Goal: Task Accomplishment & Management: Use online tool/utility

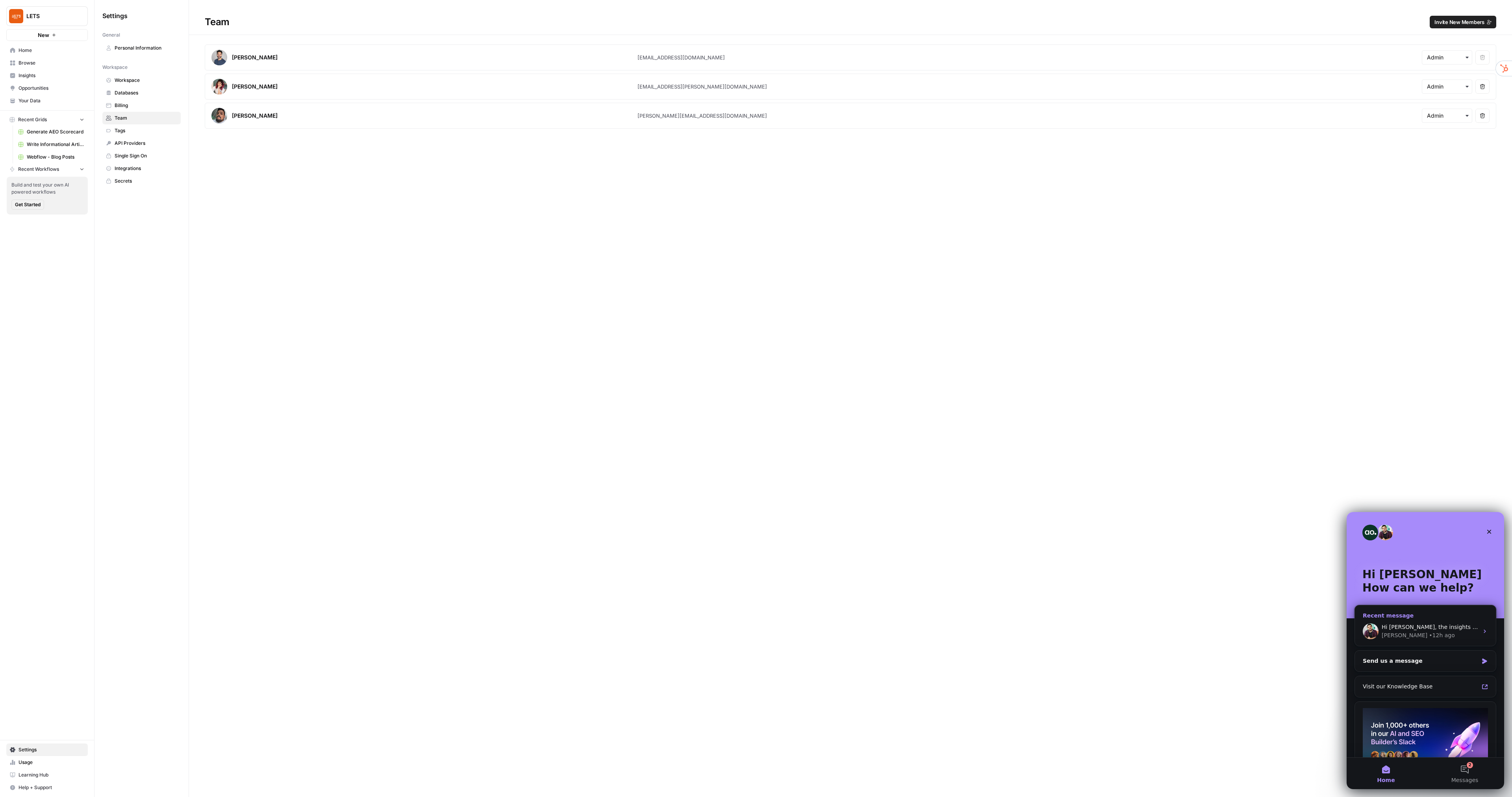
click at [1412, 620] on div "Hi [PERSON_NAME], the insights are not working yet. Could you see it again? [PE…" at bounding box center [1425, 631] width 141 height 29
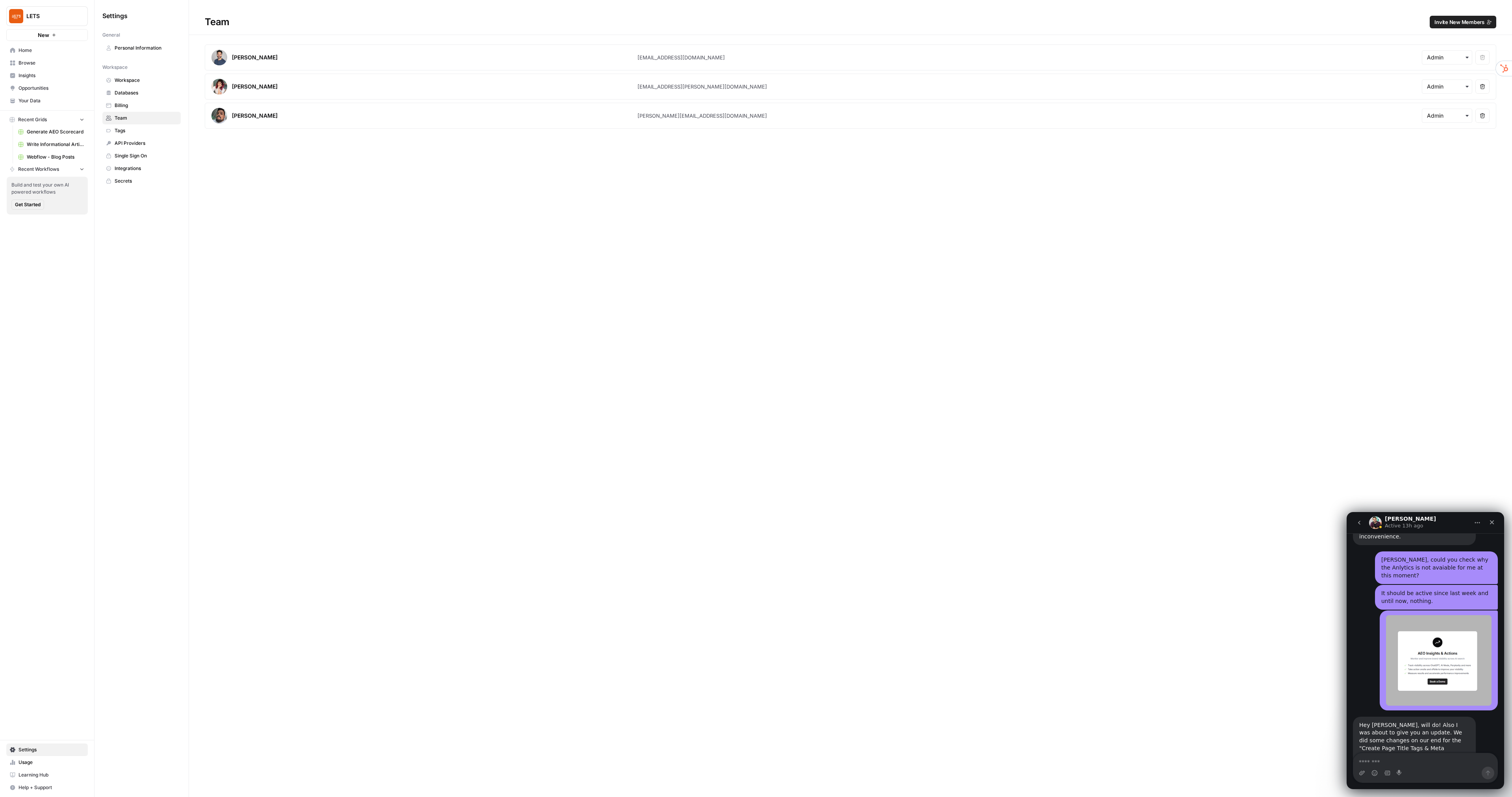
scroll to position [2669, 0]
click at [29, 64] on span "Browse" at bounding box center [52, 63] width 66 height 7
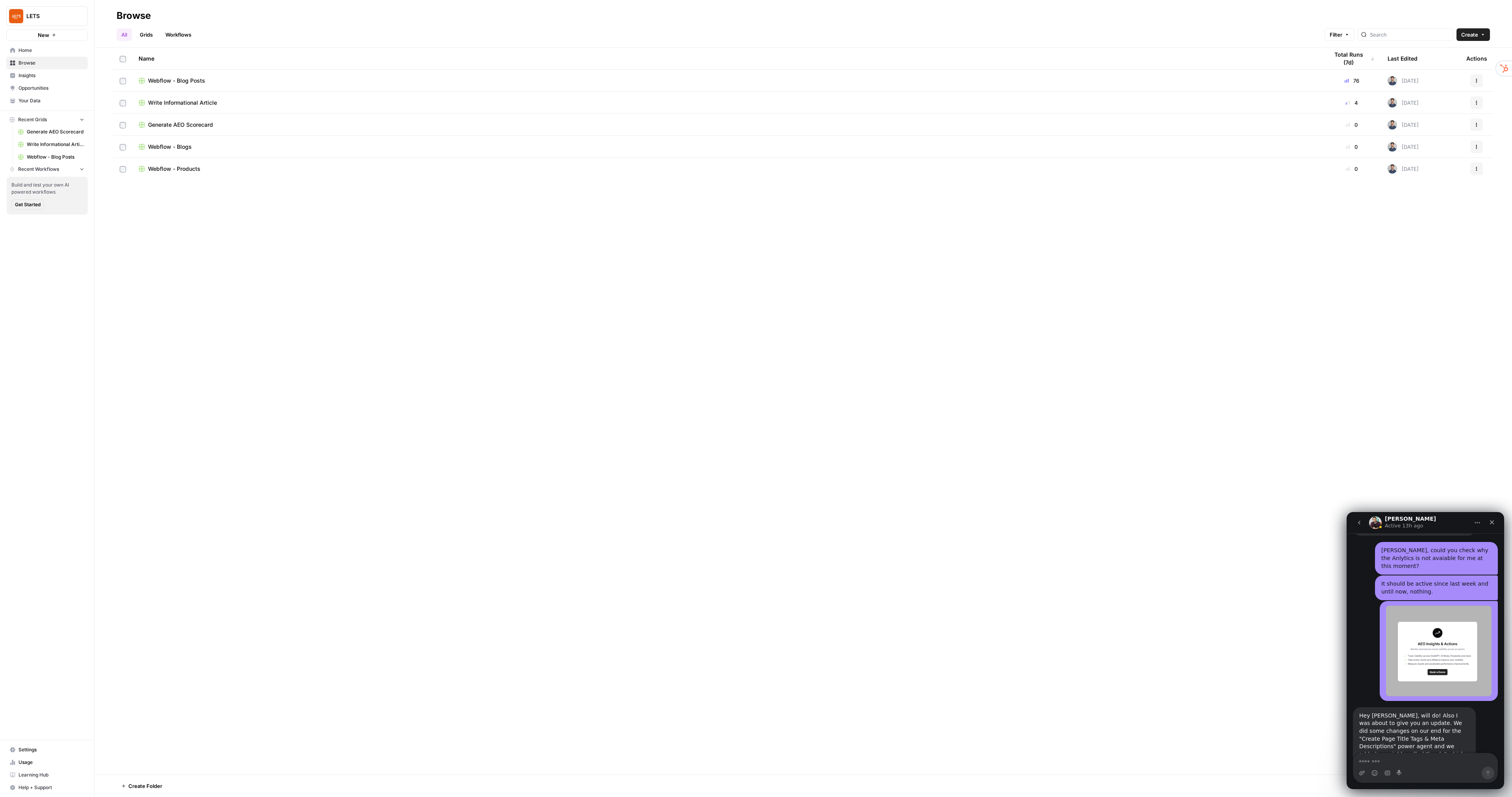
click at [186, 78] on span "Webflow - Blog Posts" at bounding box center [176, 80] width 57 height 8
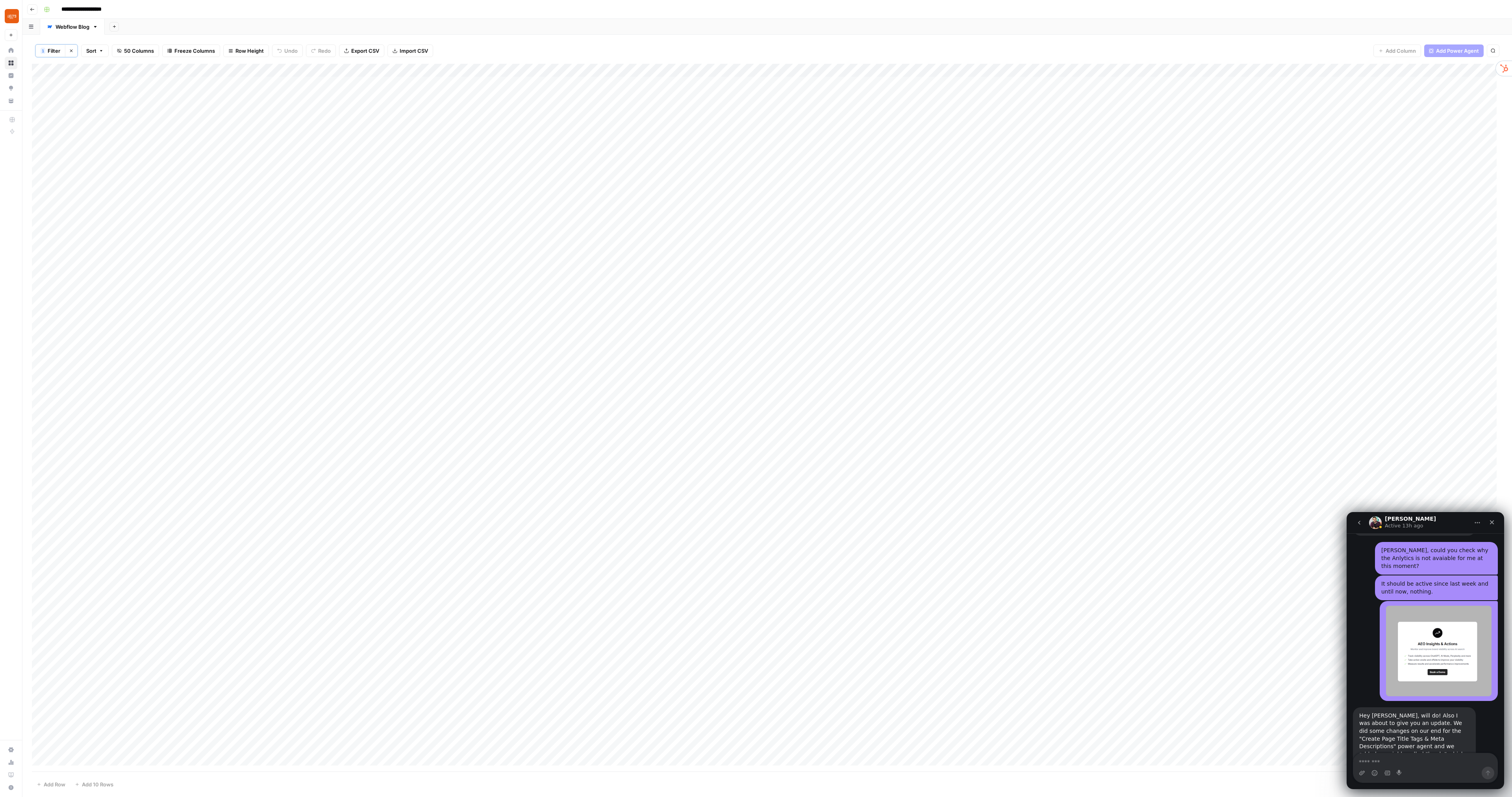
click at [1120, 70] on div "Add Column" at bounding box center [767, 418] width 1471 height 708
click at [1055, 136] on span "Configure Inputs" at bounding box center [1057, 136] width 69 height 8
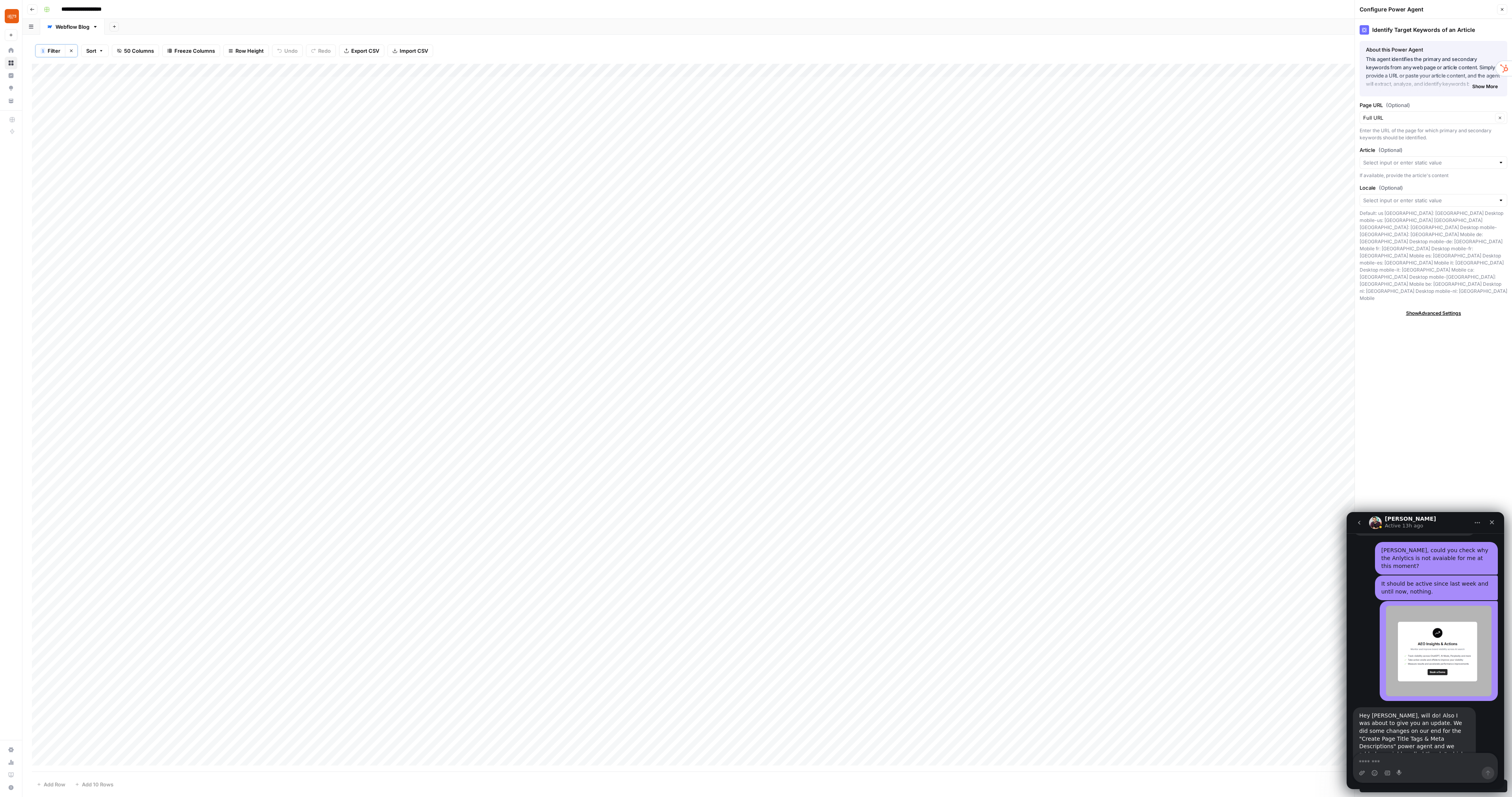
drag, startPoint x: 1425, startPoint y: 518, endPoint x: 1700, endPoint y: 183, distance: 433.4
click at [1504, 512] on html "[PERSON_NAME] Active 13h ago Ask us anything, or share your feedback. [DATE] Hi…" at bounding box center [1425, 651] width 157 height 277
click at [1393, 203] on input "Locale (Optional)" at bounding box center [1429, 200] width 132 height 8
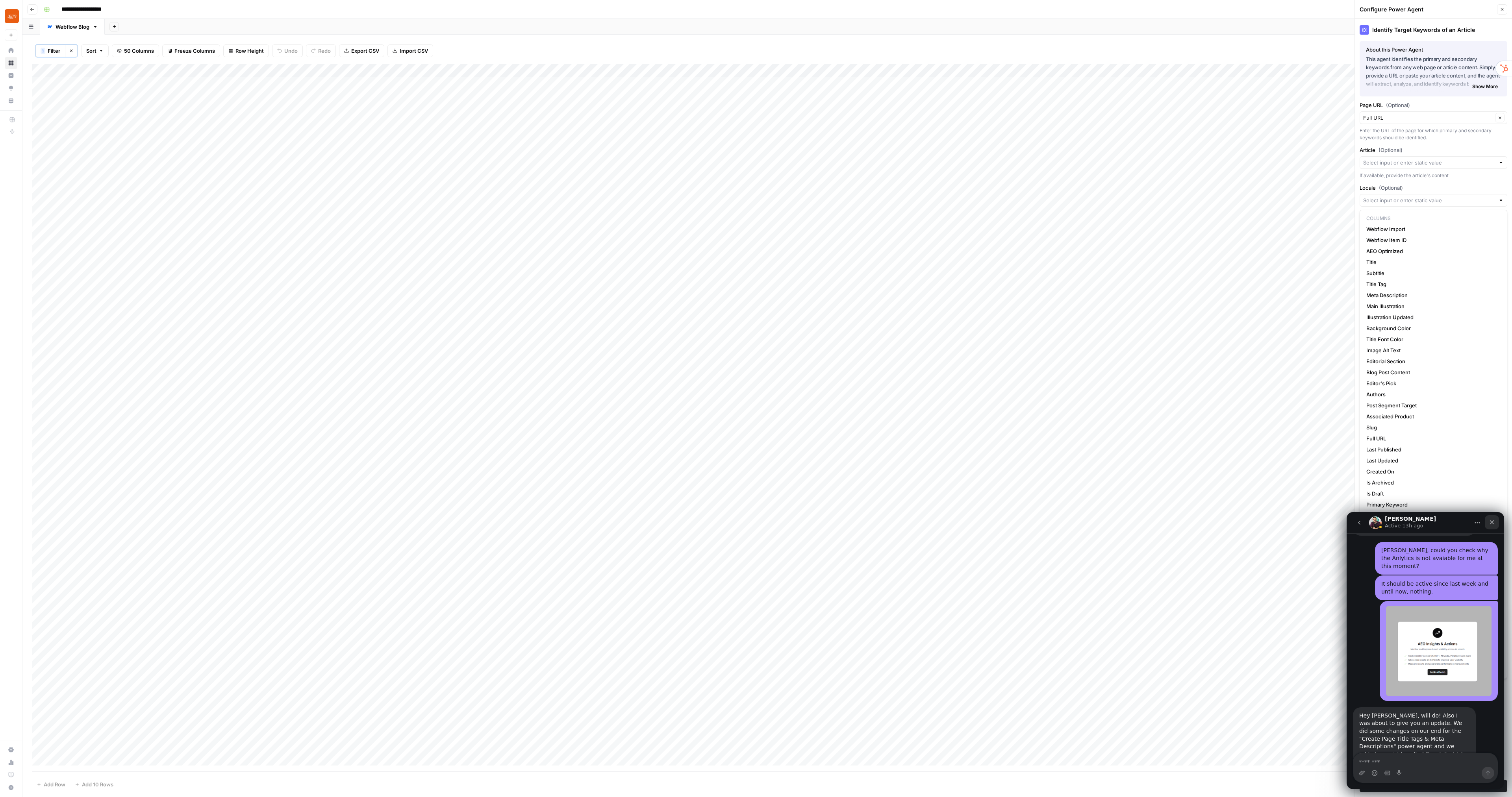
click at [1493, 521] on icon "Close" at bounding box center [1491, 522] width 6 height 6
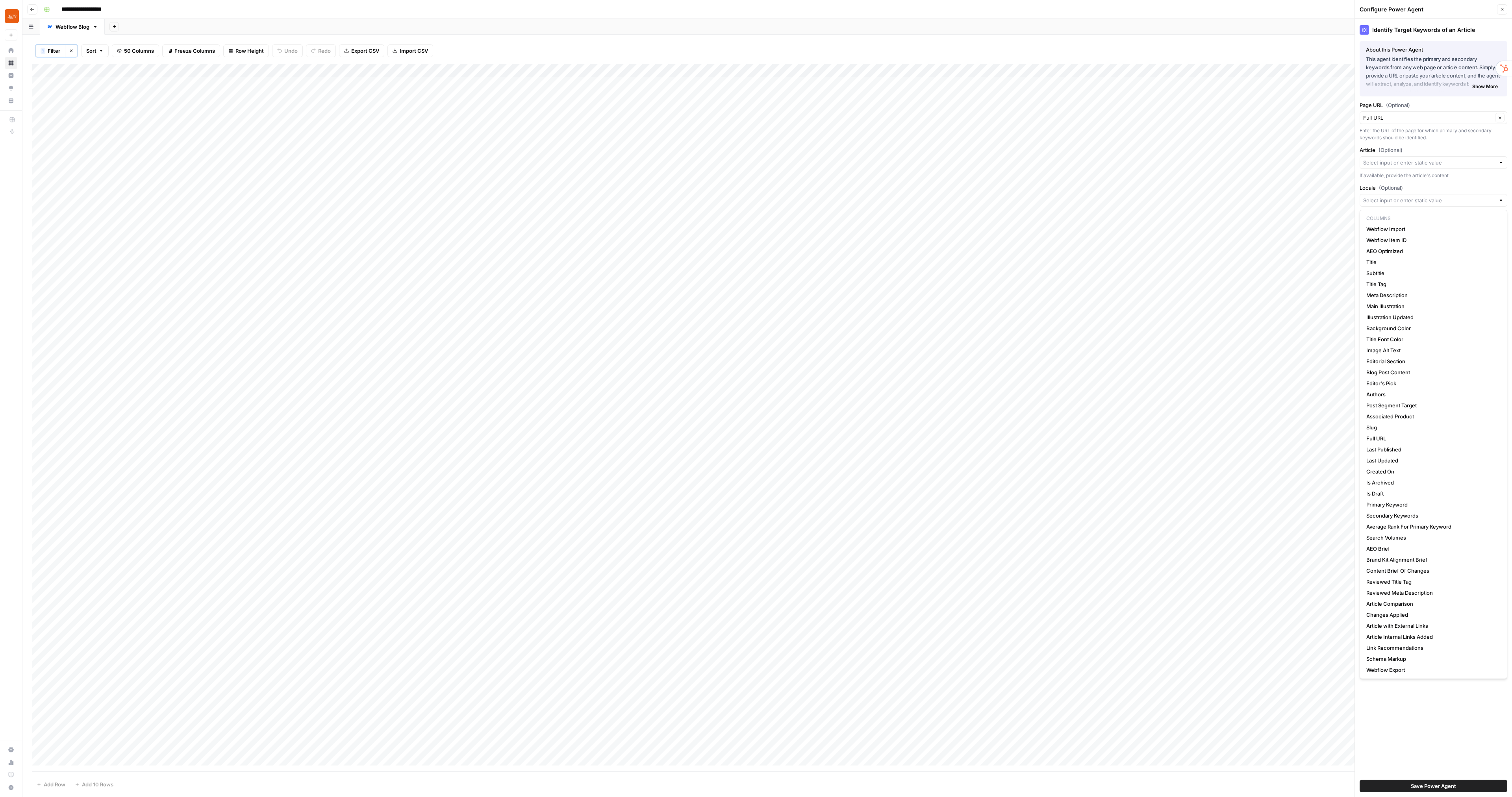
scroll to position [2669, 0]
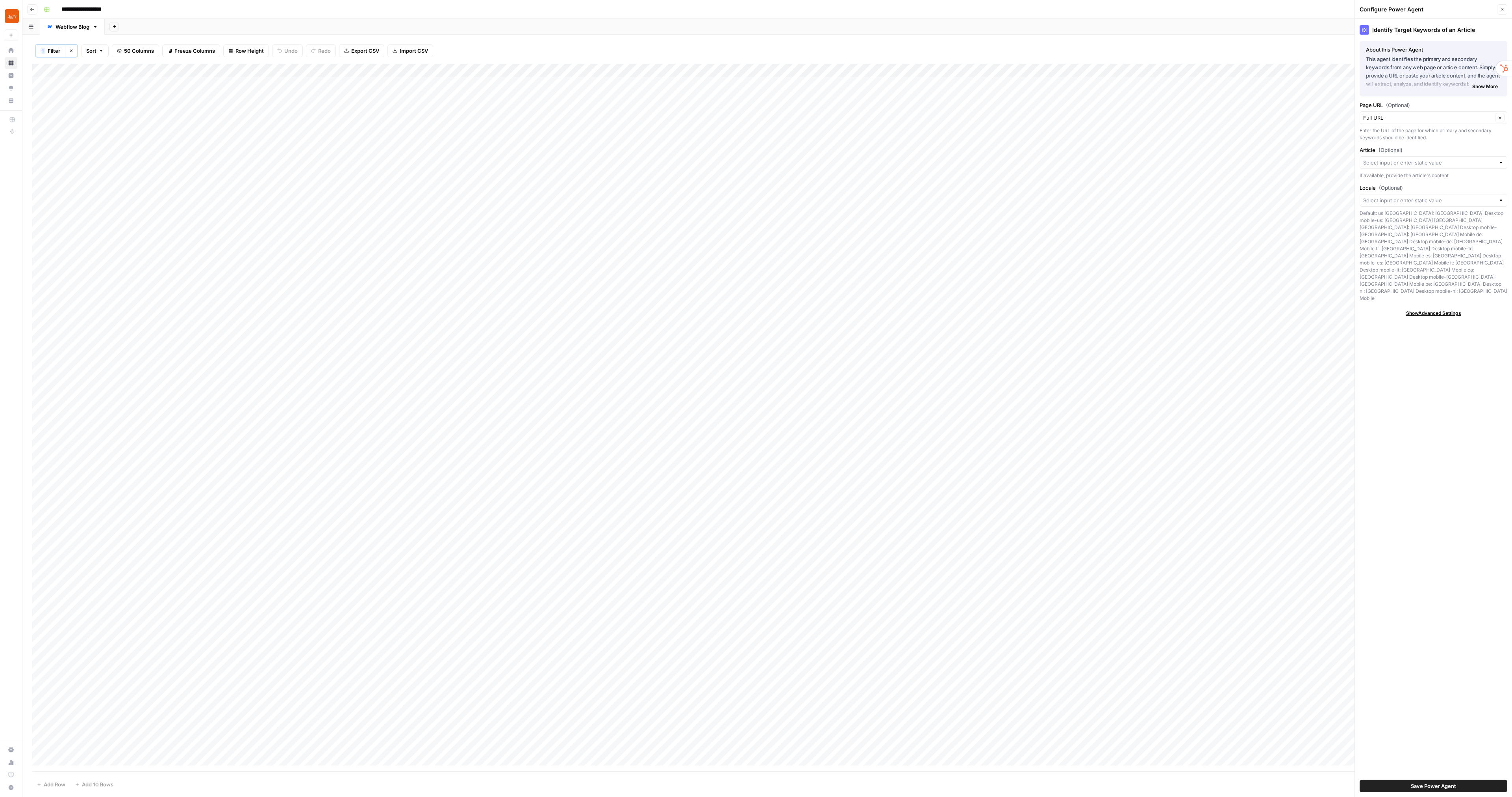
click at [1419, 191] on label "Locale (Optional)" at bounding box center [1433, 187] width 148 height 8
click at [1419, 197] on input "Locale (Optional)" at bounding box center [1429, 200] width 132 height 8
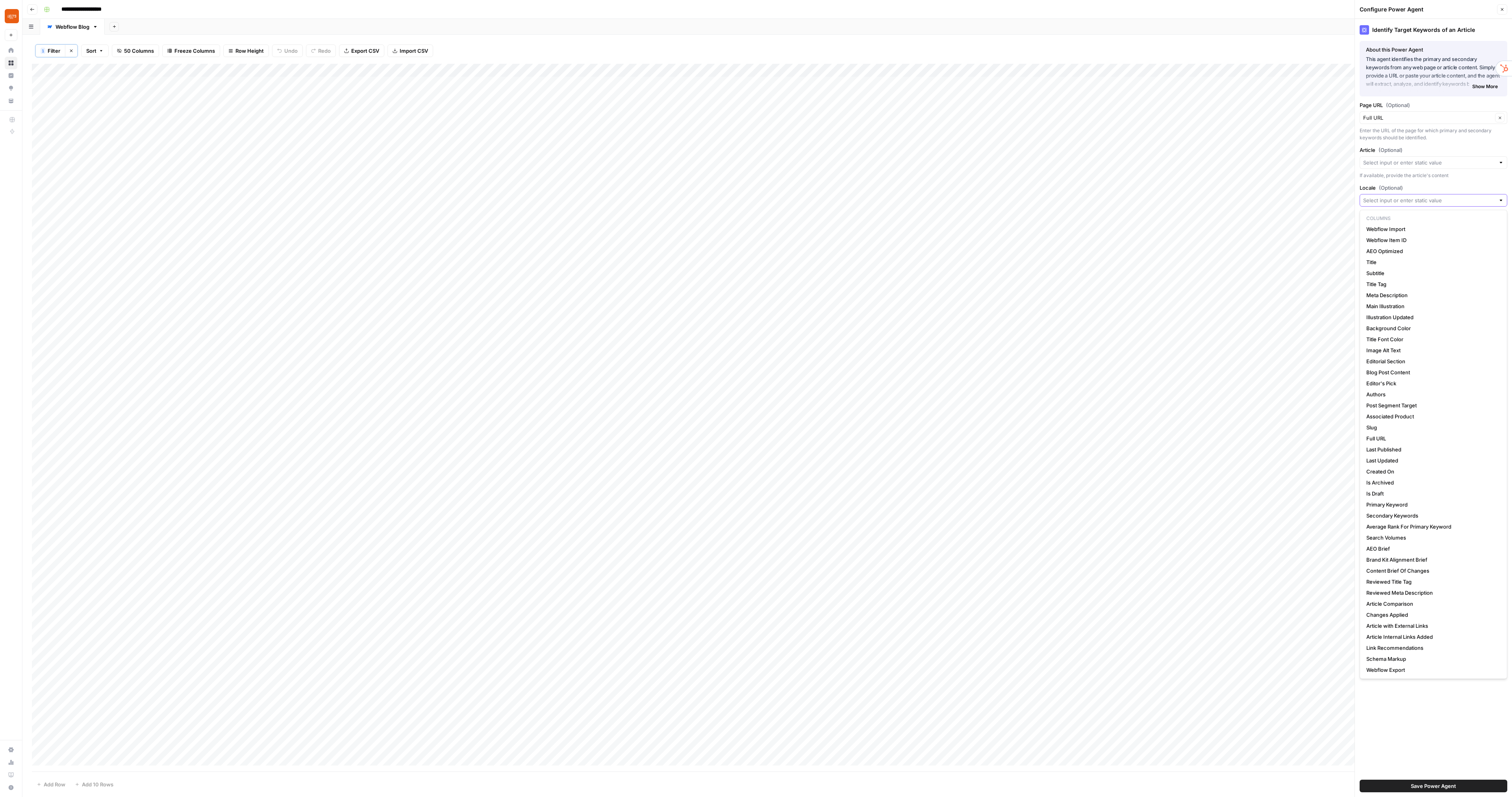
click at [1415, 200] on input "Locale (Optional)" at bounding box center [1429, 200] width 132 height 8
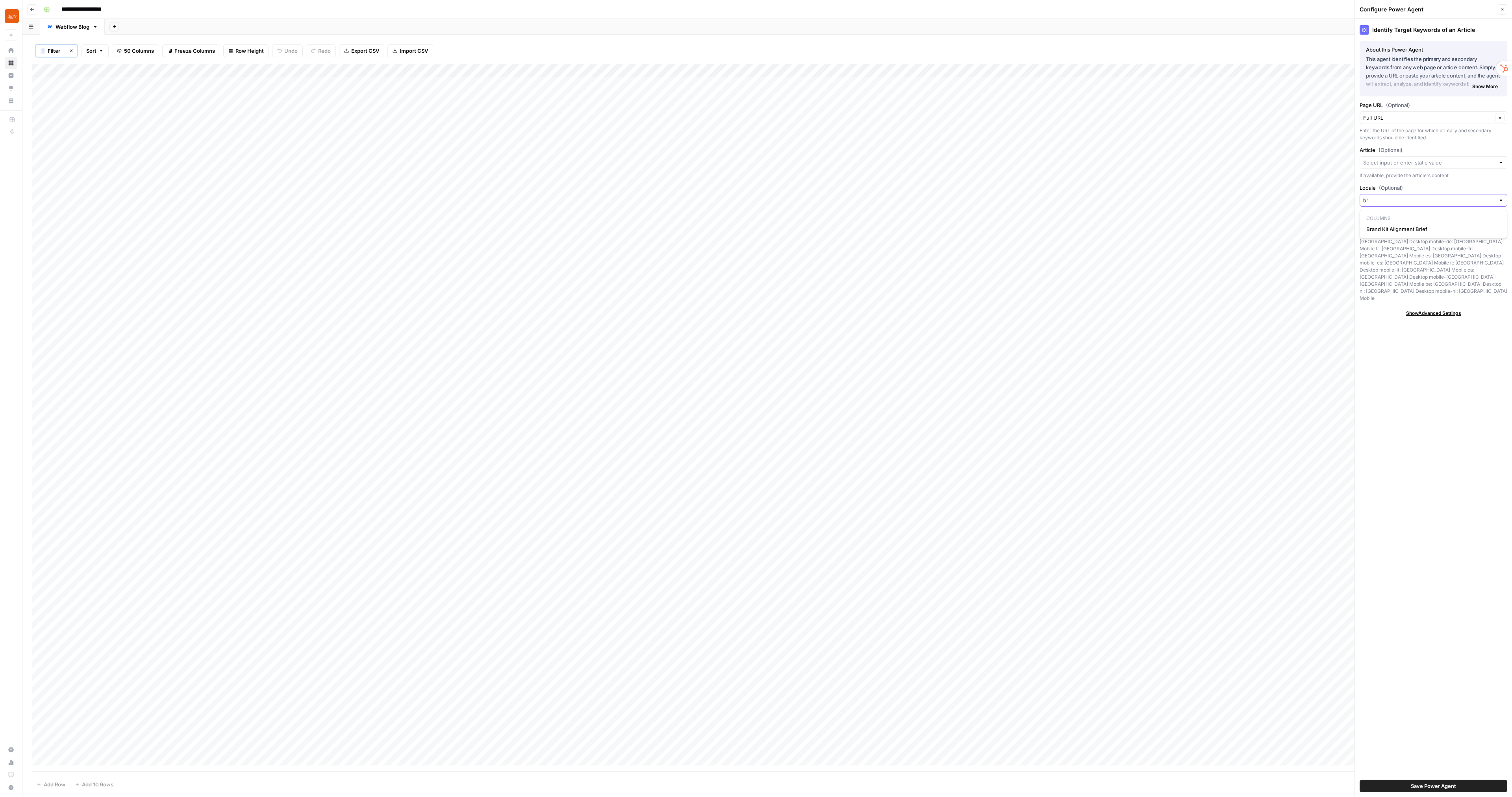
type input "b"
click at [1417, 184] on label "Locale (Optional)" at bounding box center [1433, 187] width 148 height 8
click at [1417, 197] on input "Locale (Optional)" at bounding box center [1429, 200] width 132 height 8
click at [1135, 49] on div "1 Filter Clear filters Sort 50 Columns Freeze Columns Row Height Undo Redo Expo…" at bounding box center [767, 50] width 1471 height 26
click at [1322, 72] on div "Add Column" at bounding box center [767, 418] width 1471 height 708
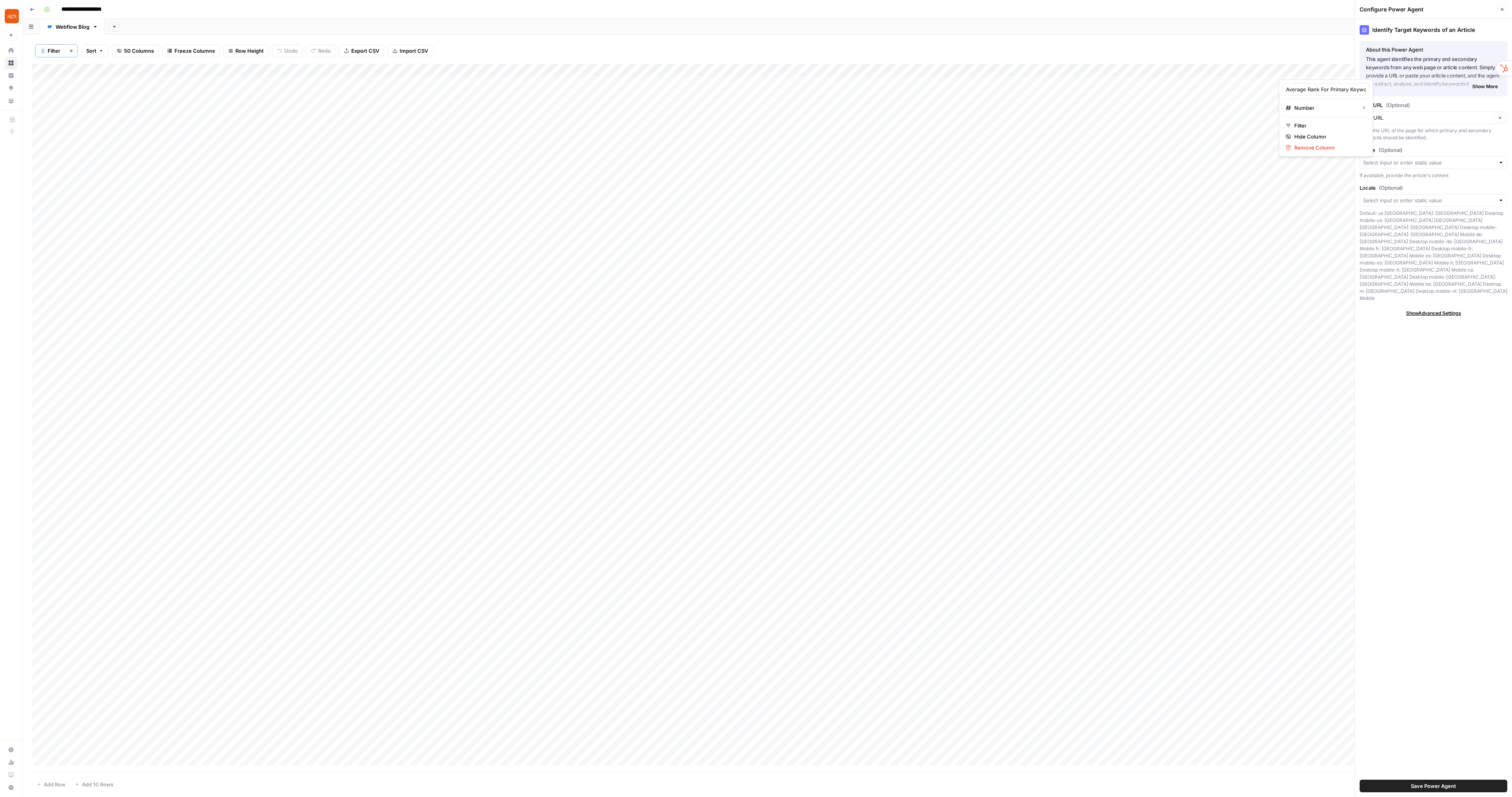
click at [1243, 50] on div "1 Filter Clear filters Sort 50 Columns Freeze Columns Row Height Undo Redo Expo…" at bounding box center [767, 50] width 1471 height 26
click at [1500, 9] on icon "button" at bounding box center [1502, 9] width 5 height 5
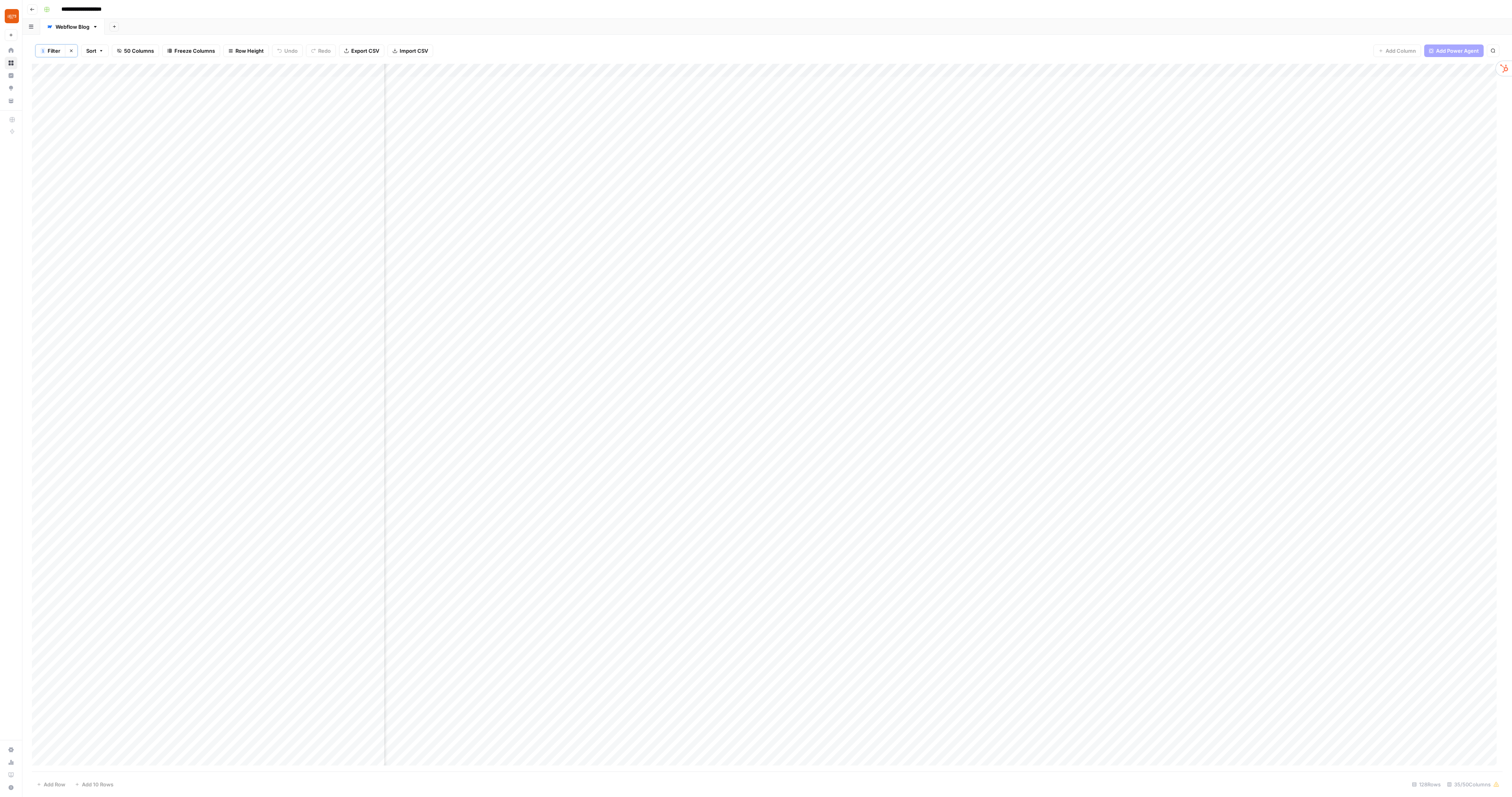
scroll to position [0, 315]
click at [1196, 69] on div "Add Column" at bounding box center [767, 418] width 1471 height 708
click at [1165, 136] on span "Configure Inputs" at bounding box center [1170, 136] width 69 height 8
click at [1429, 151] on span "Show Advanced Settings" at bounding box center [1434, 153] width 55 height 7
click at [1337, 67] on div "Add Column" at bounding box center [767, 418] width 1471 height 708
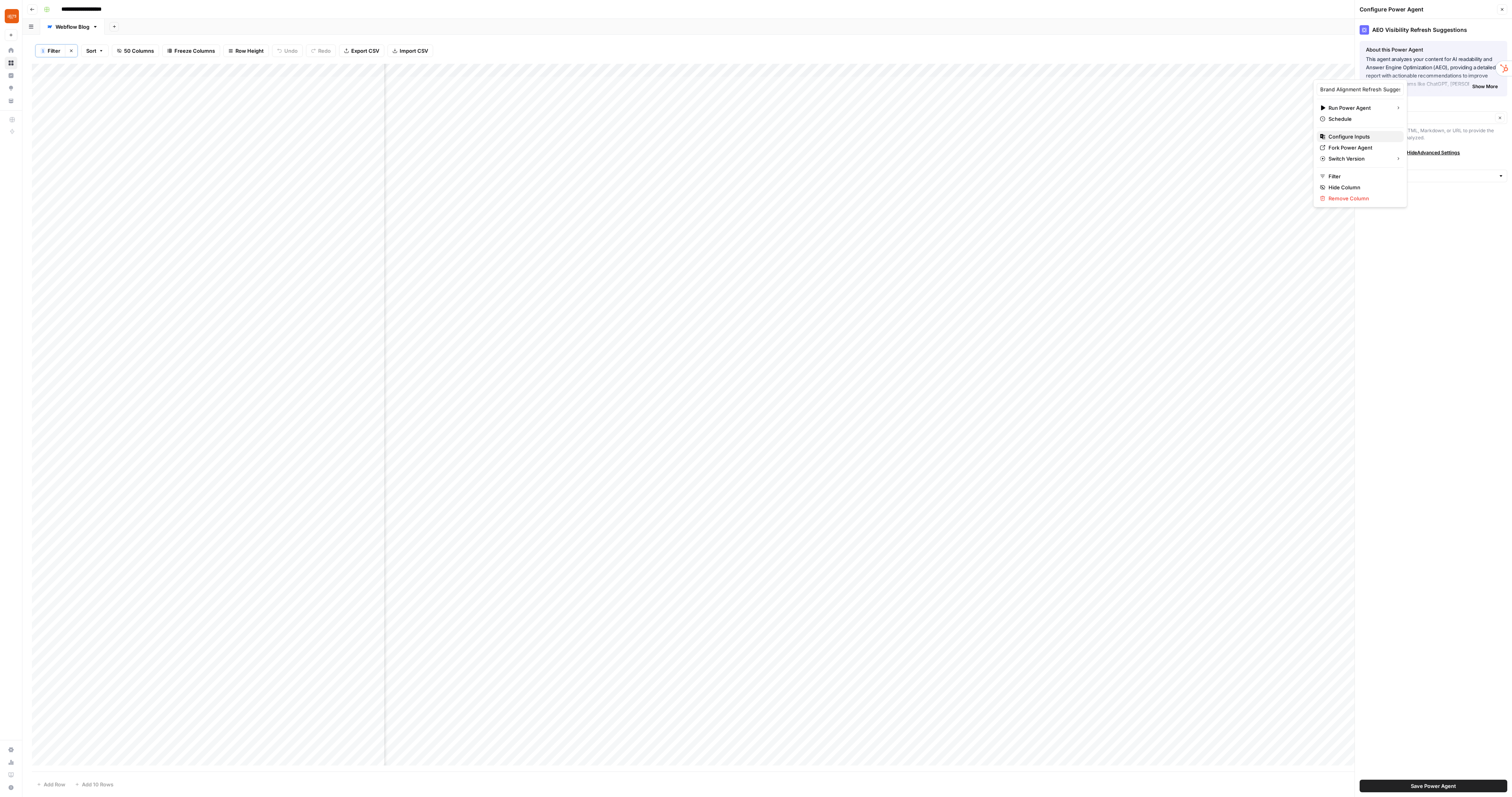
click at [1358, 139] on span "Configure Inputs" at bounding box center [1362, 136] width 69 height 8
click at [1501, 192] on div at bounding box center [1501, 190] width 5 height 8
click at [1477, 175] on label "Custom Instructions (Optional)" at bounding box center [1433, 177] width 148 height 8
click at [1477, 186] on input "Custom Instructions (Optional)" at bounding box center [1429, 190] width 132 height 8
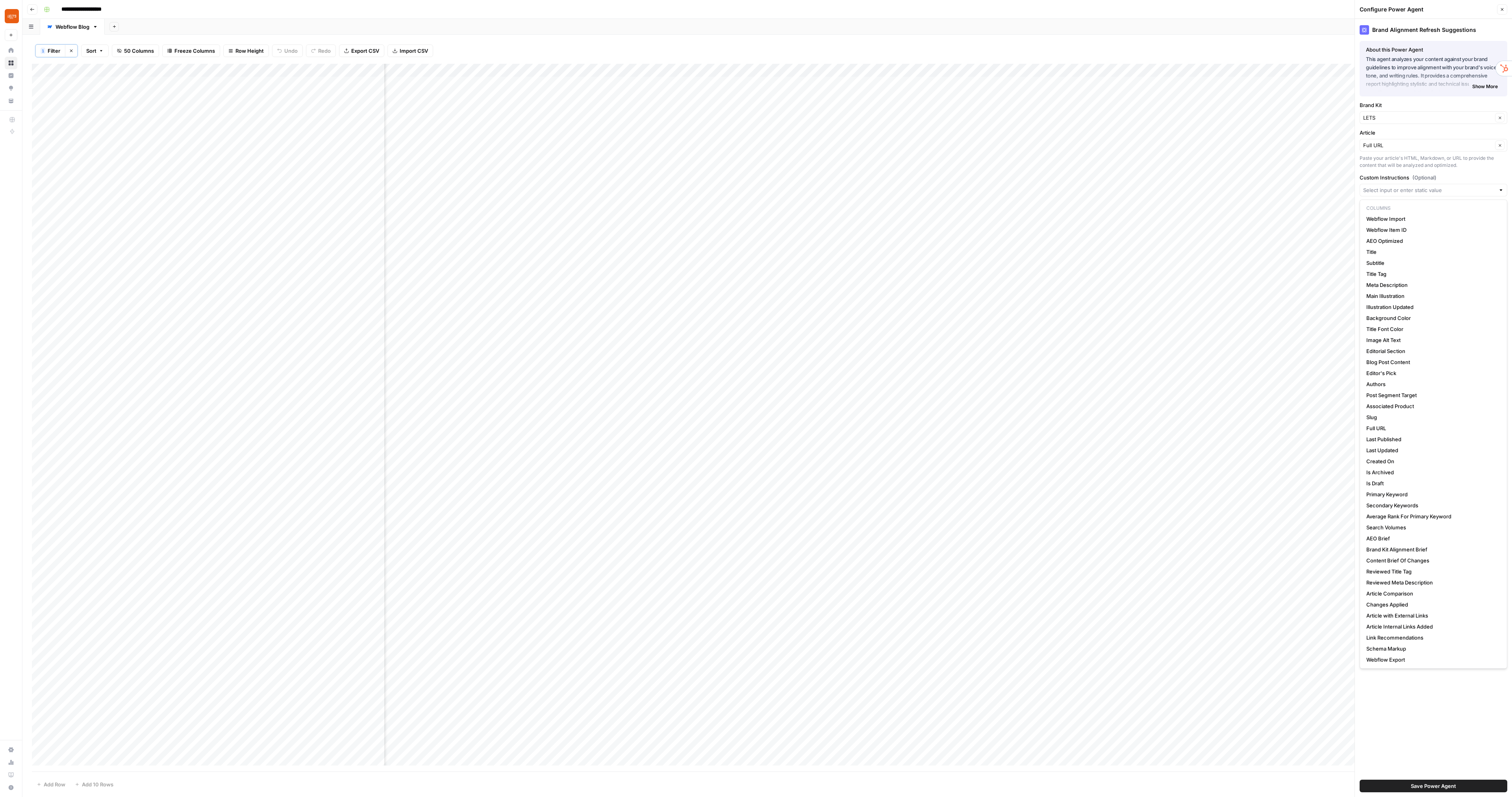
click at [1408, 176] on label "Custom Instructions (Optional)" at bounding box center [1433, 177] width 148 height 8
click at [1408, 186] on input "Custom Instructions (Optional)" at bounding box center [1429, 190] width 132 height 8
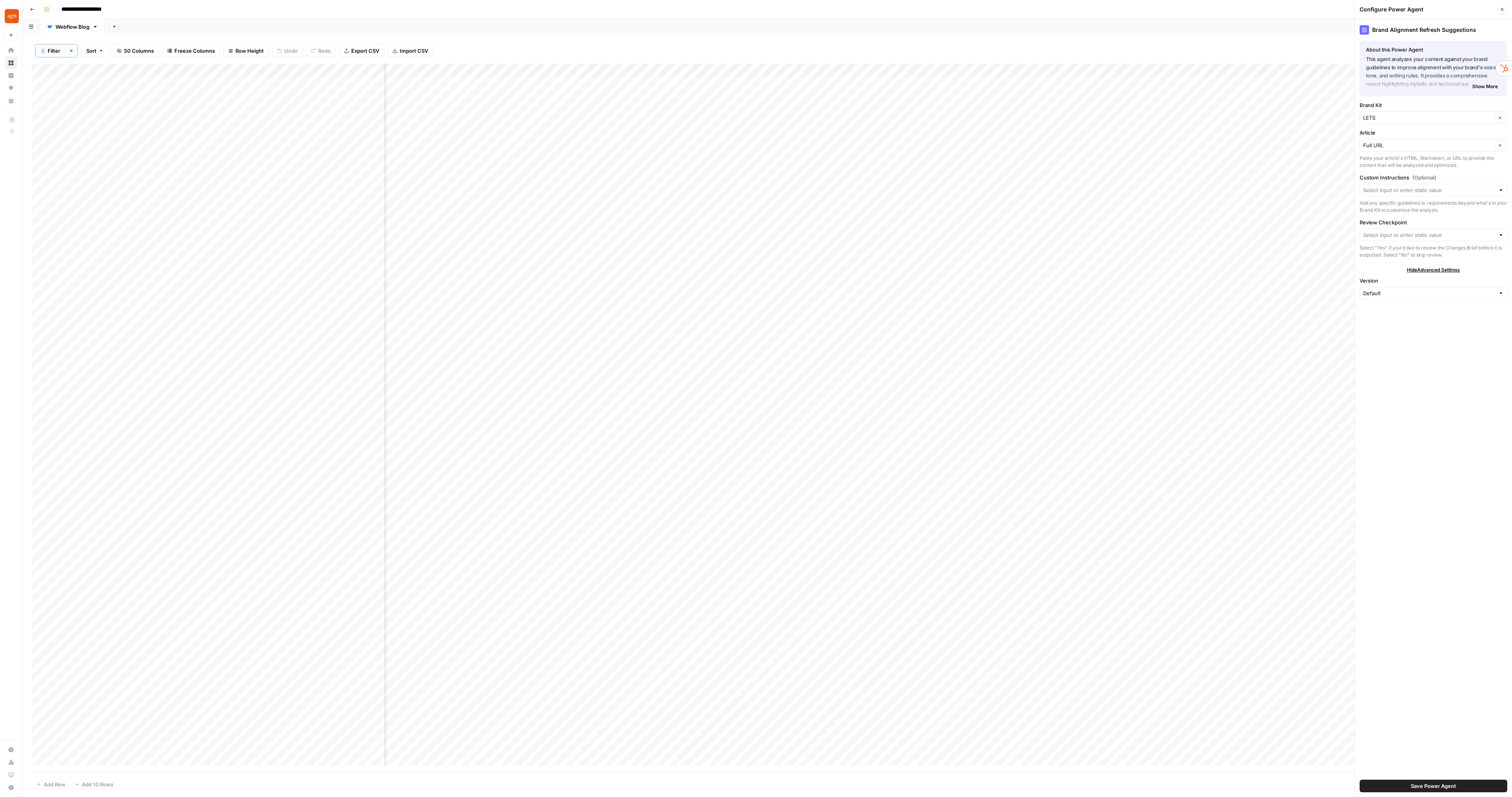
click at [1422, 130] on label "Article" at bounding box center [1433, 132] width 148 height 8
click at [1422, 141] on input "Full URL" at bounding box center [1427, 145] width 130 height 8
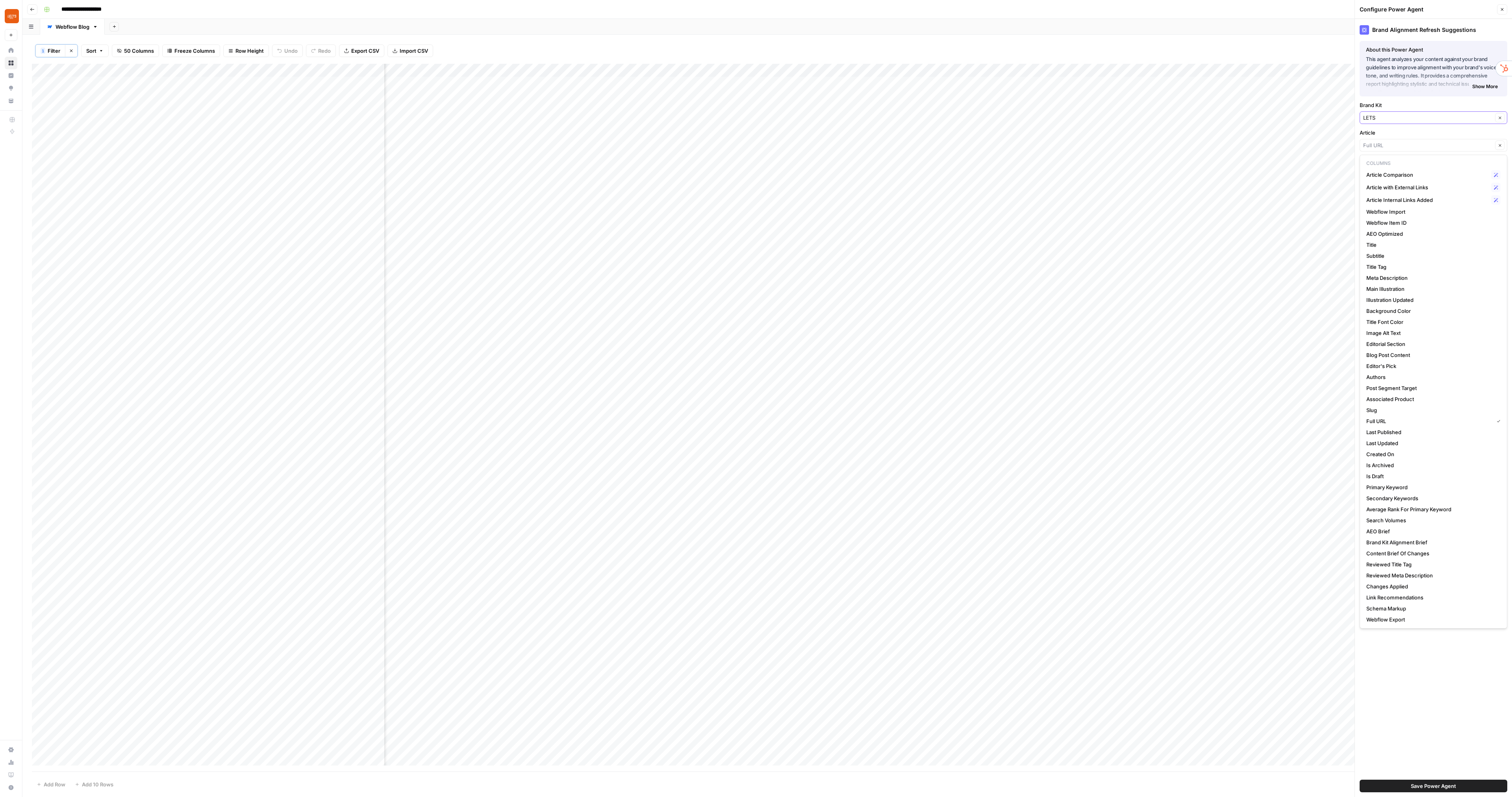
type input "Full URL"
click at [1413, 119] on input "Brand Kit" at bounding box center [1427, 117] width 130 height 8
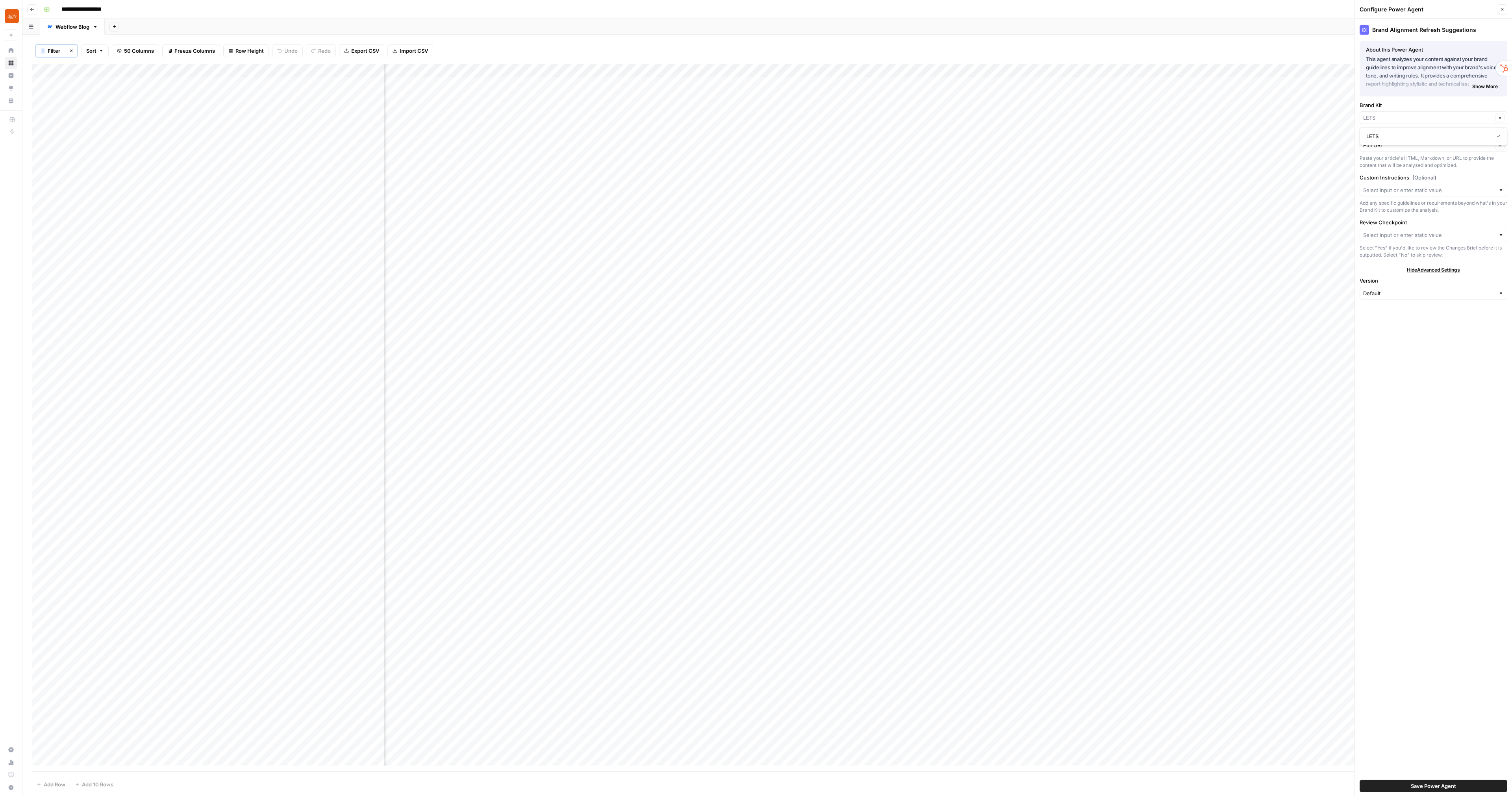
type input "LETS"
click at [1425, 340] on div "Brand Alignment Refresh Suggestions About this Power Agent This agent analyzes …" at bounding box center [1433, 408] width 157 height 778
click at [1399, 231] on input "Review Checkpoint" at bounding box center [1429, 235] width 132 height 8
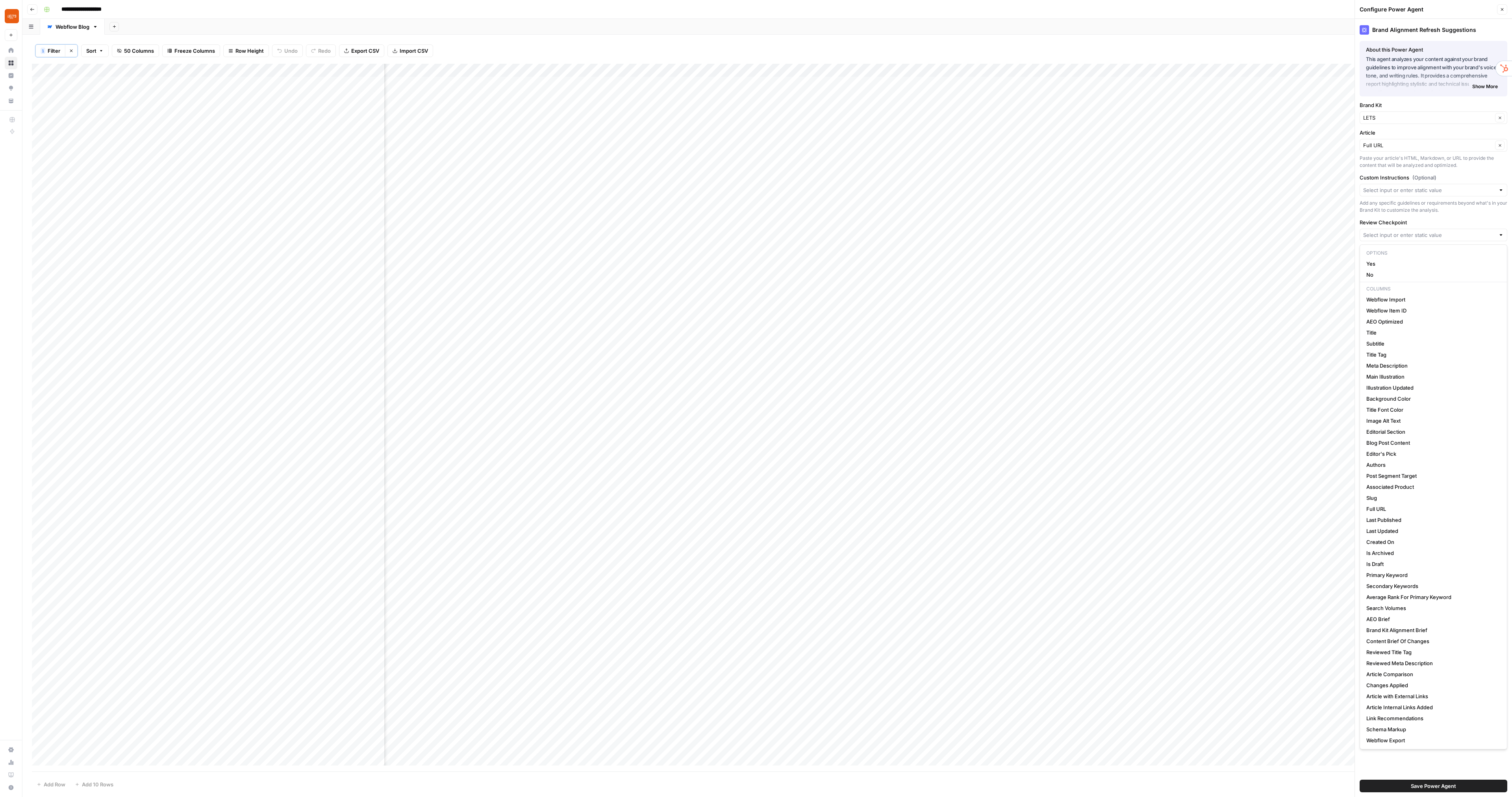
click at [1405, 221] on label "Review Checkpoint" at bounding box center [1433, 222] width 148 height 8
click at [1405, 231] on input "Review Checkpoint" at bounding box center [1429, 235] width 132 height 8
click at [1410, 133] on label "Article" at bounding box center [1433, 132] width 148 height 8
click at [1410, 141] on input "Full URL" at bounding box center [1427, 145] width 130 height 8
type input "Full URL"
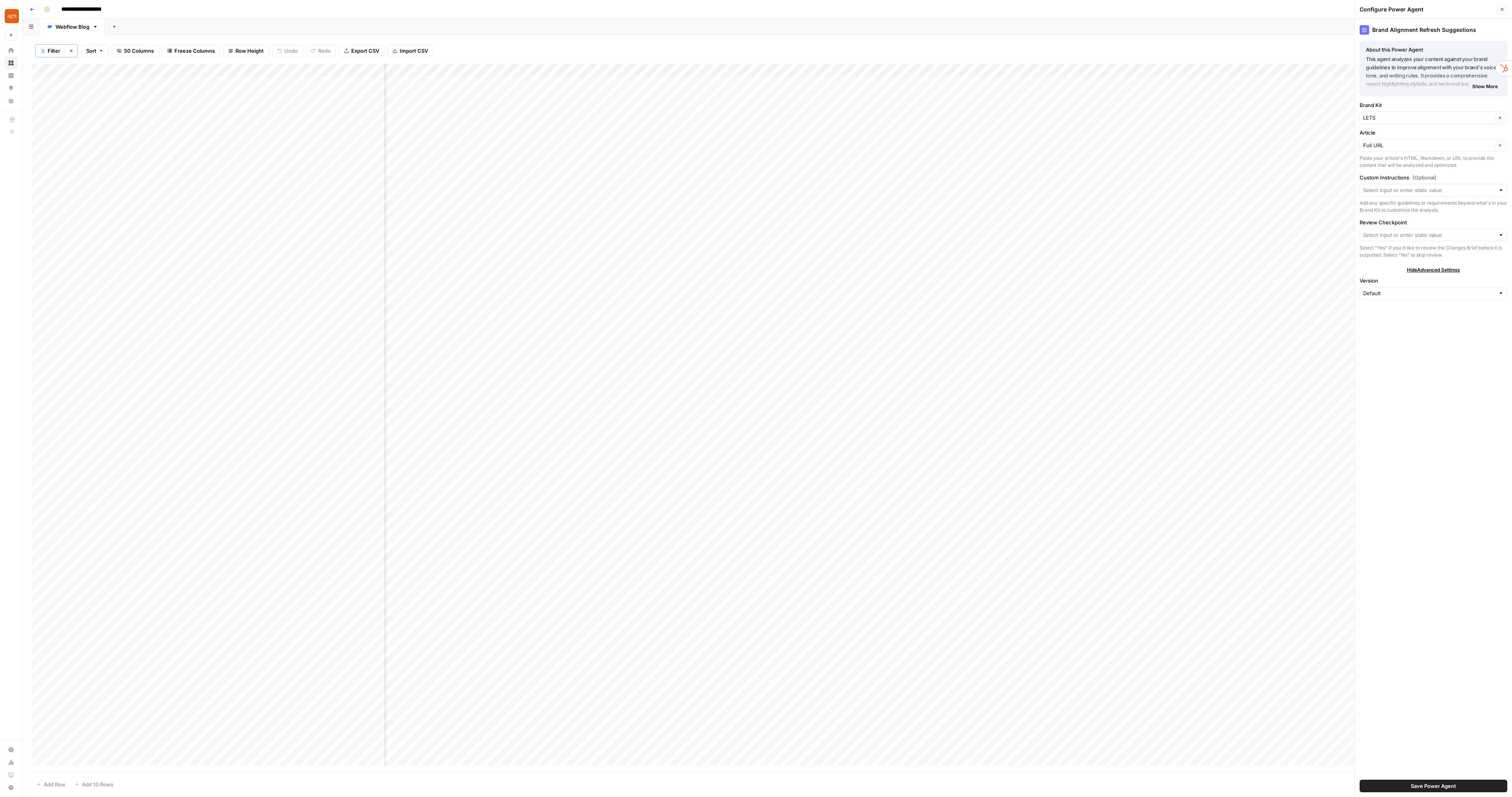
click at [1399, 102] on label "Brand Kit" at bounding box center [1433, 104] width 148 height 8
click at [1399, 114] on input "LETS" at bounding box center [1427, 117] width 130 height 8
type input "LETS"
click at [1386, 236] on input "Review Checkpoint" at bounding box center [1429, 235] width 132 height 8
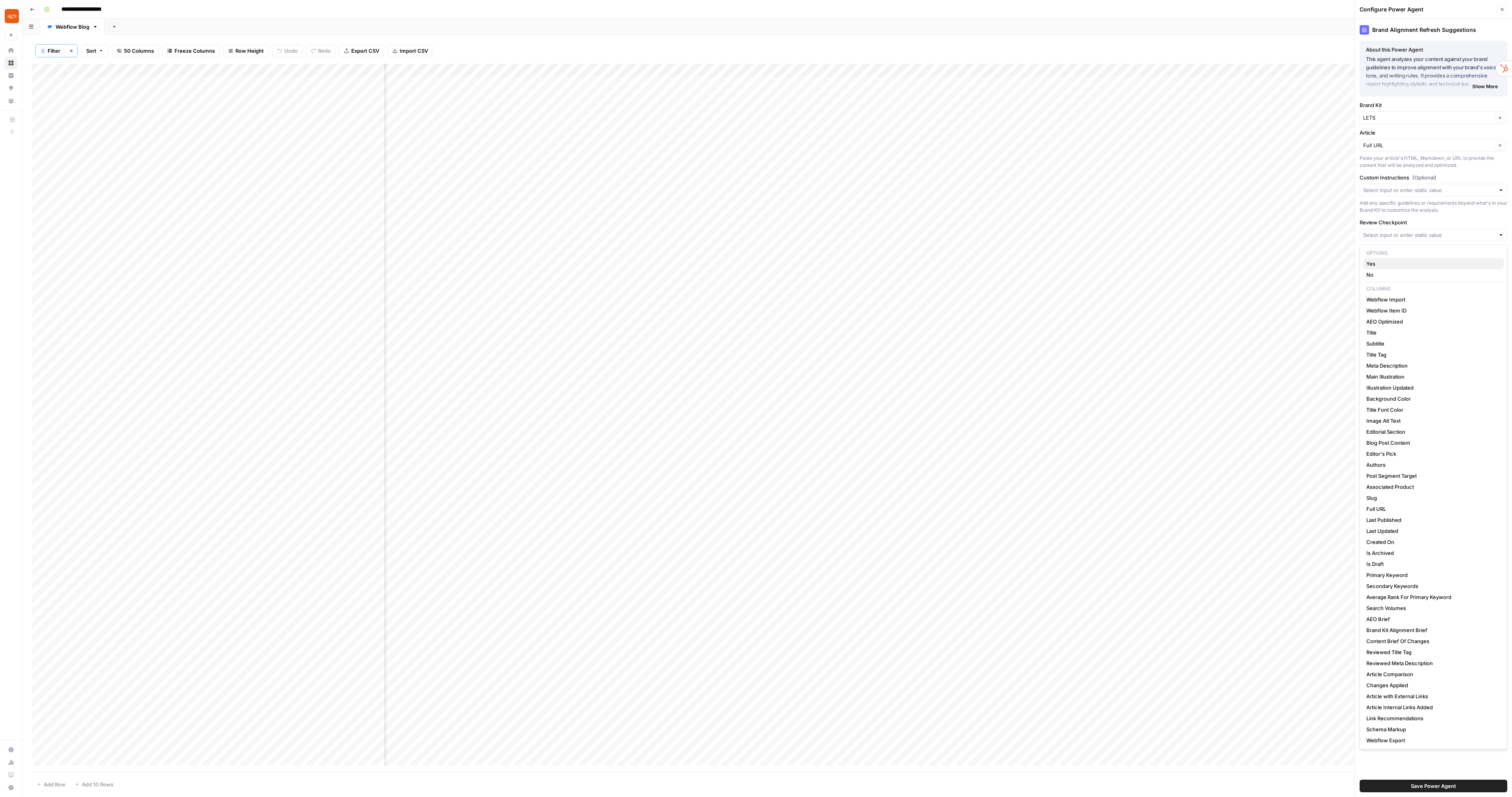
click at [1378, 263] on span "Yes" at bounding box center [1432, 264] width 131 height 8
type input "Yes"
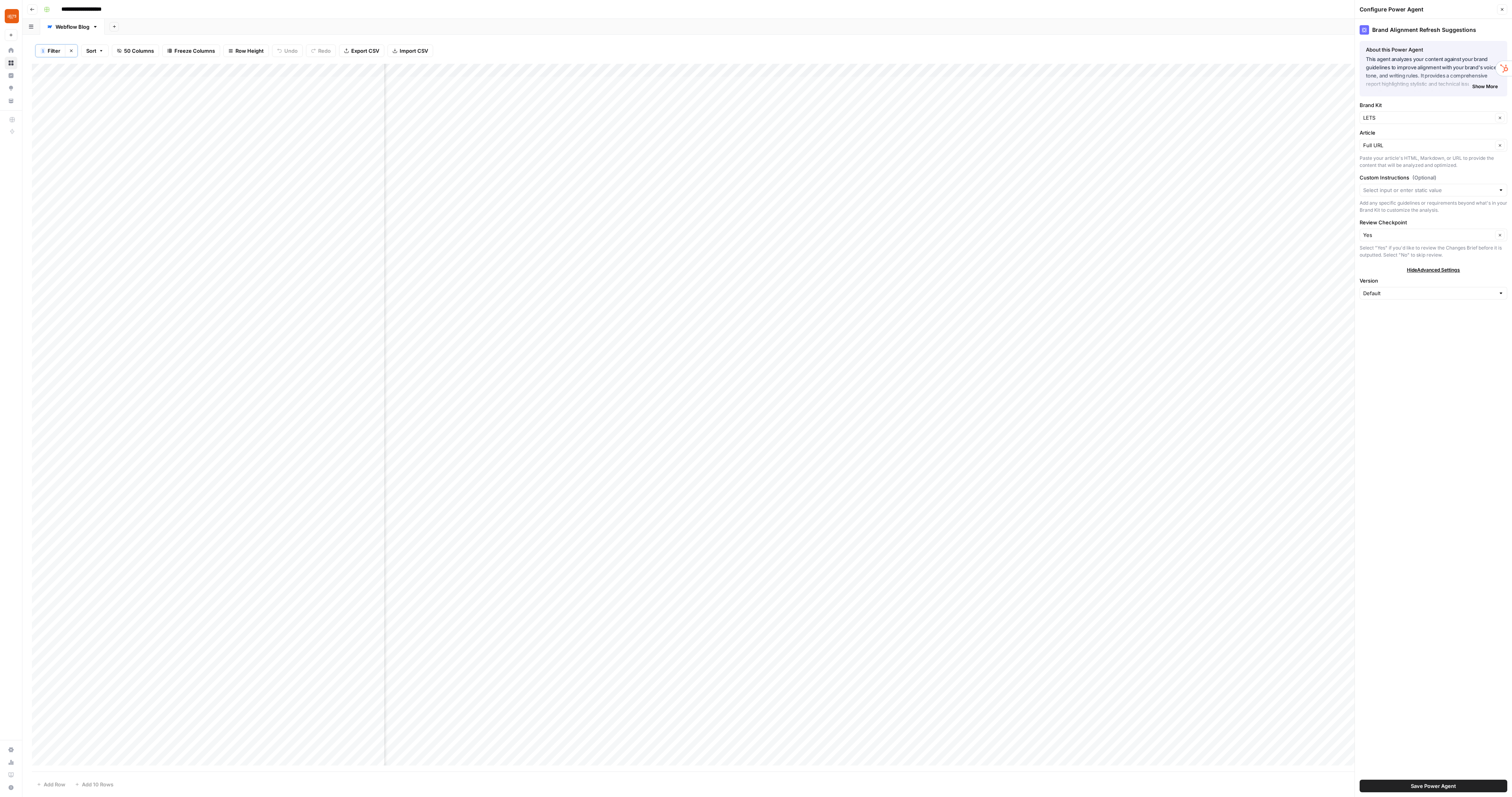
click at [1396, 220] on label "Review Checkpoint" at bounding box center [1433, 222] width 148 height 8
click at [1396, 231] on input "Yes" at bounding box center [1427, 235] width 130 height 8
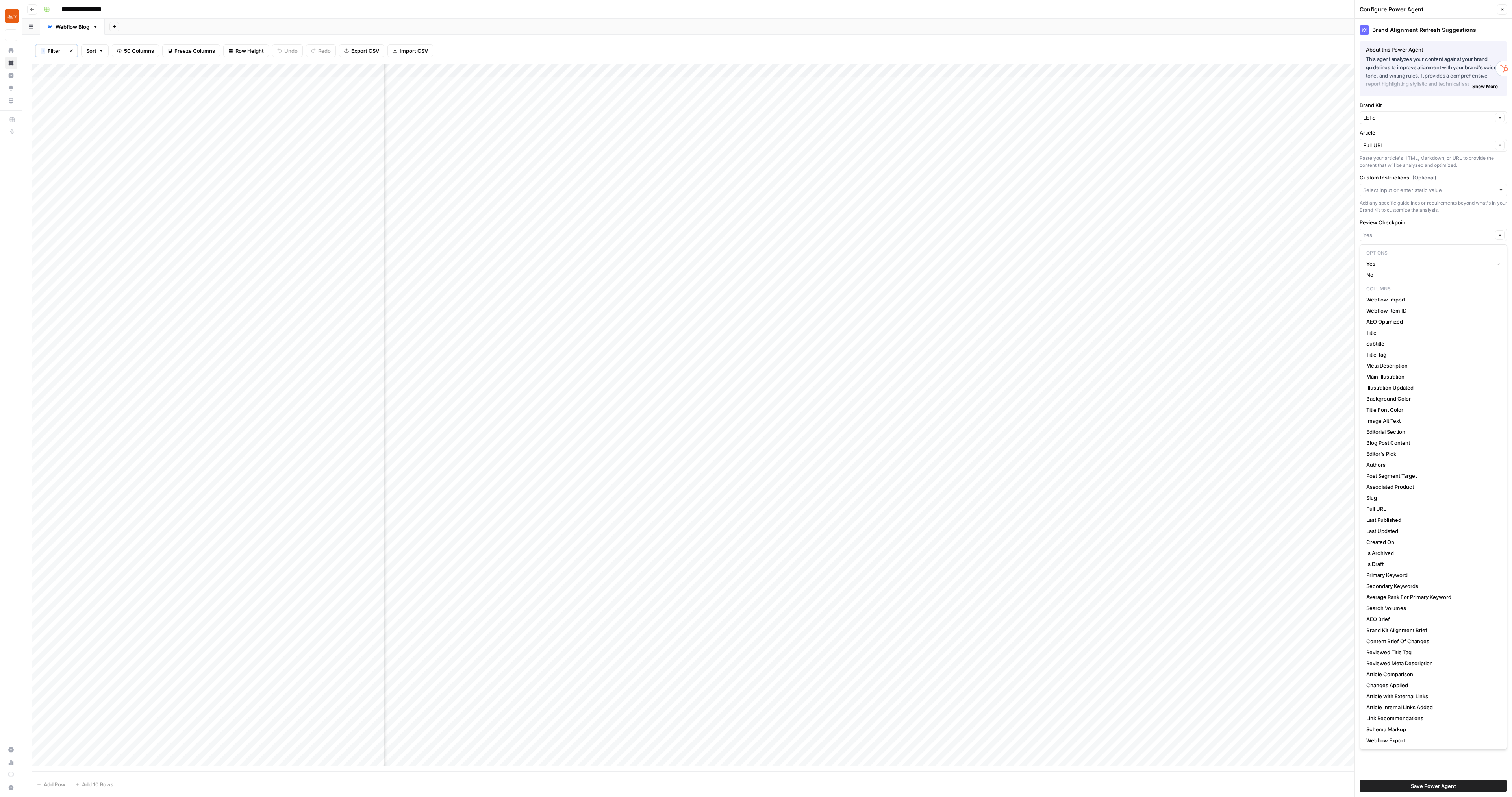
type input "Yes"
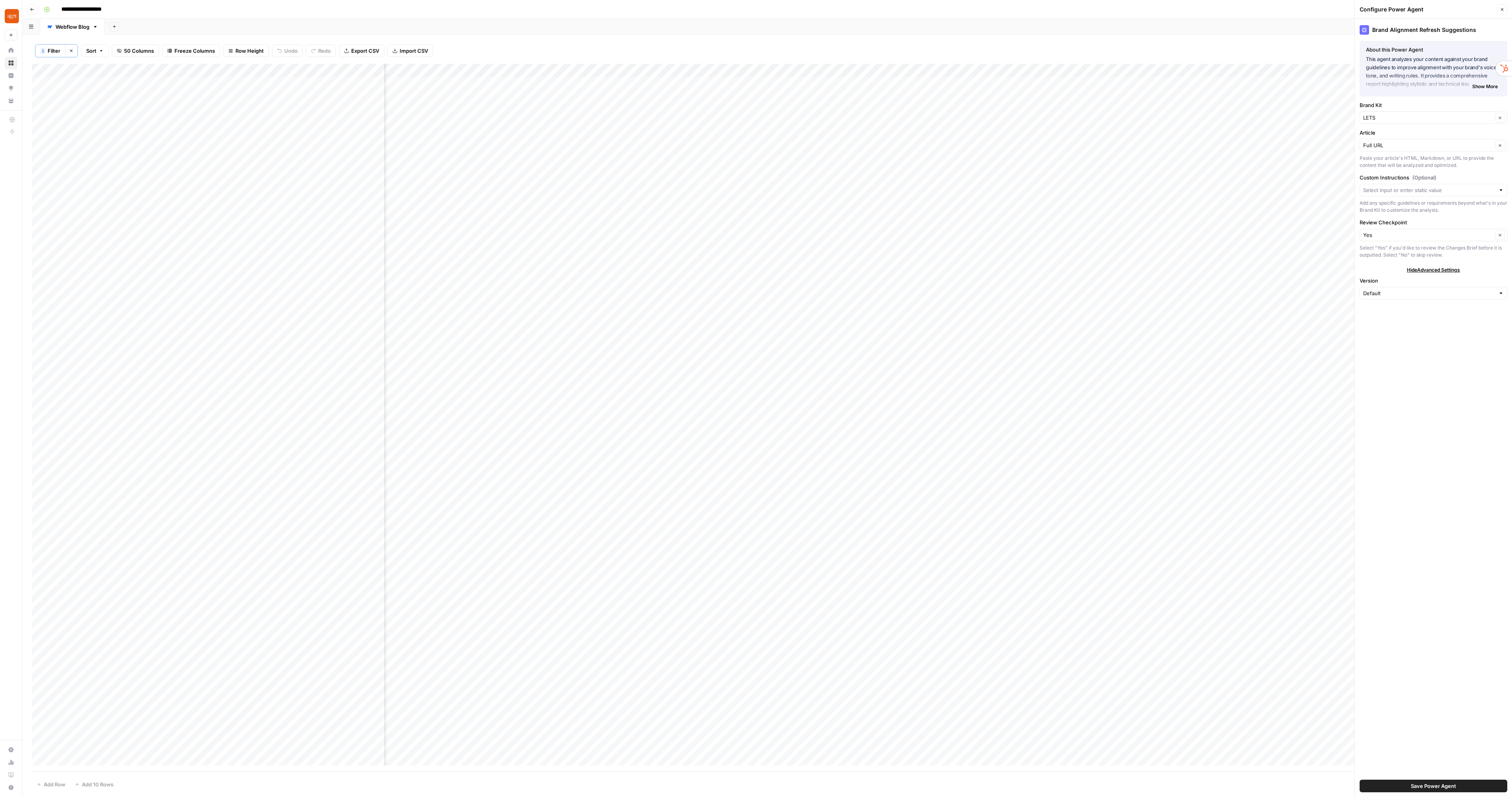
click at [1408, 757] on div "Brand Alignment Refresh Suggestions About this Power Agent This agent analyzes …" at bounding box center [1433, 408] width 157 height 778
click at [1439, 785] on span "Save Power Agent" at bounding box center [1433, 786] width 45 height 8
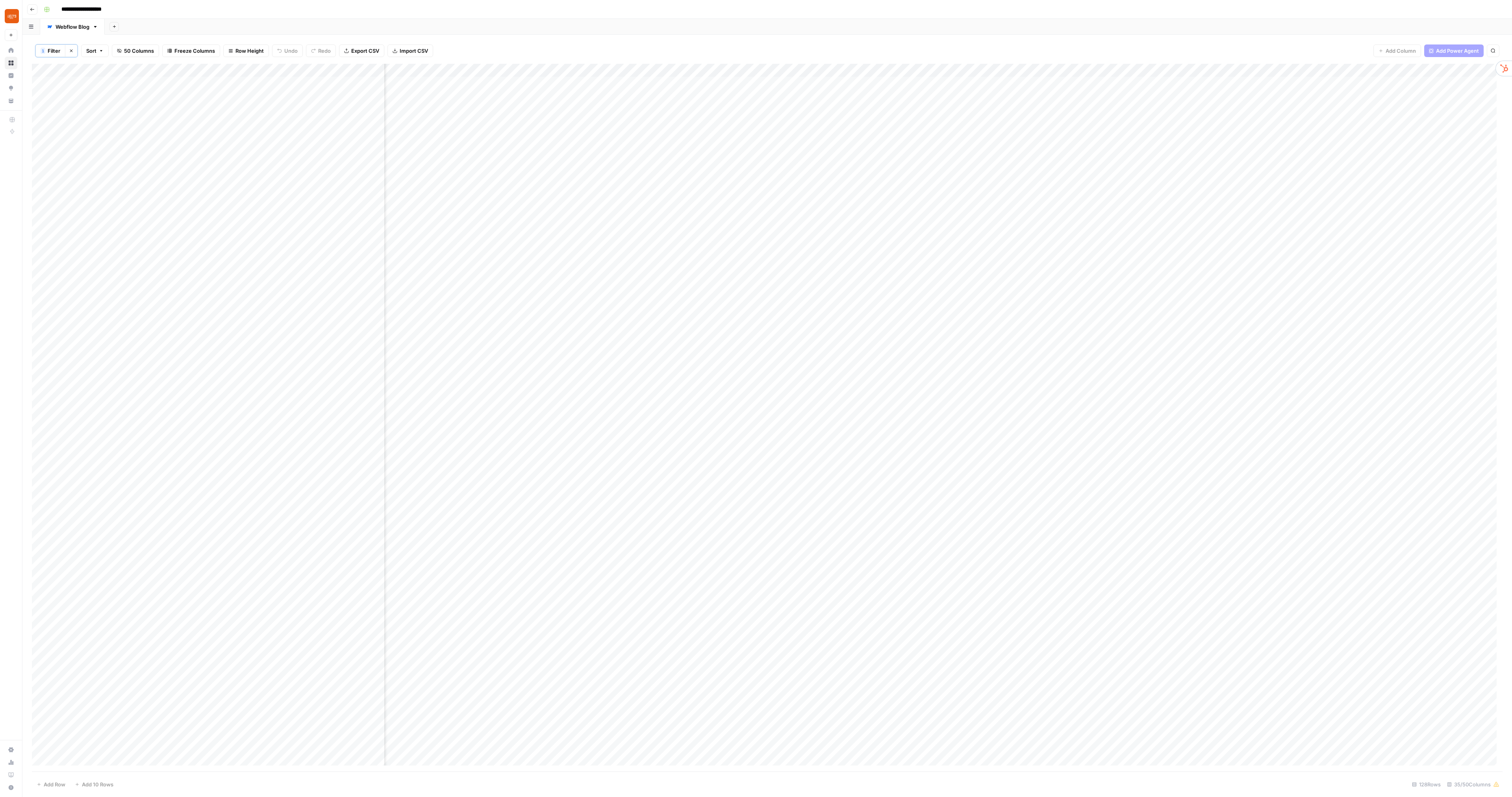
scroll to position [0, 866]
click at [1078, 70] on div "Add Column" at bounding box center [767, 418] width 1471 height 708
click at [994, 139] on span "Configure Inputs" at bounding box center [1012, 136] width 69 height 8
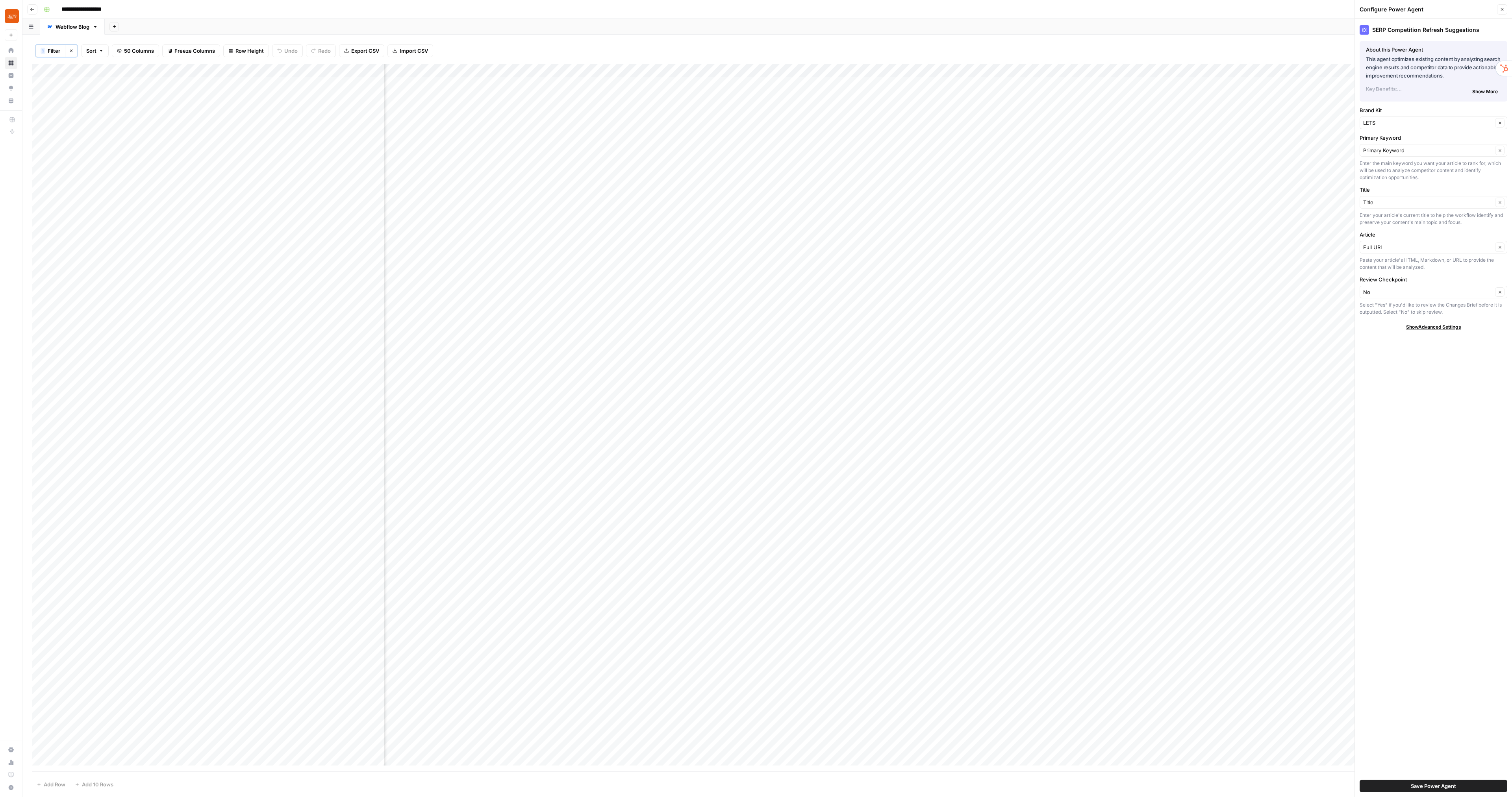
click at [1501, 11] on icon "button" at bounding box center [1502, 9] width 5 height 5
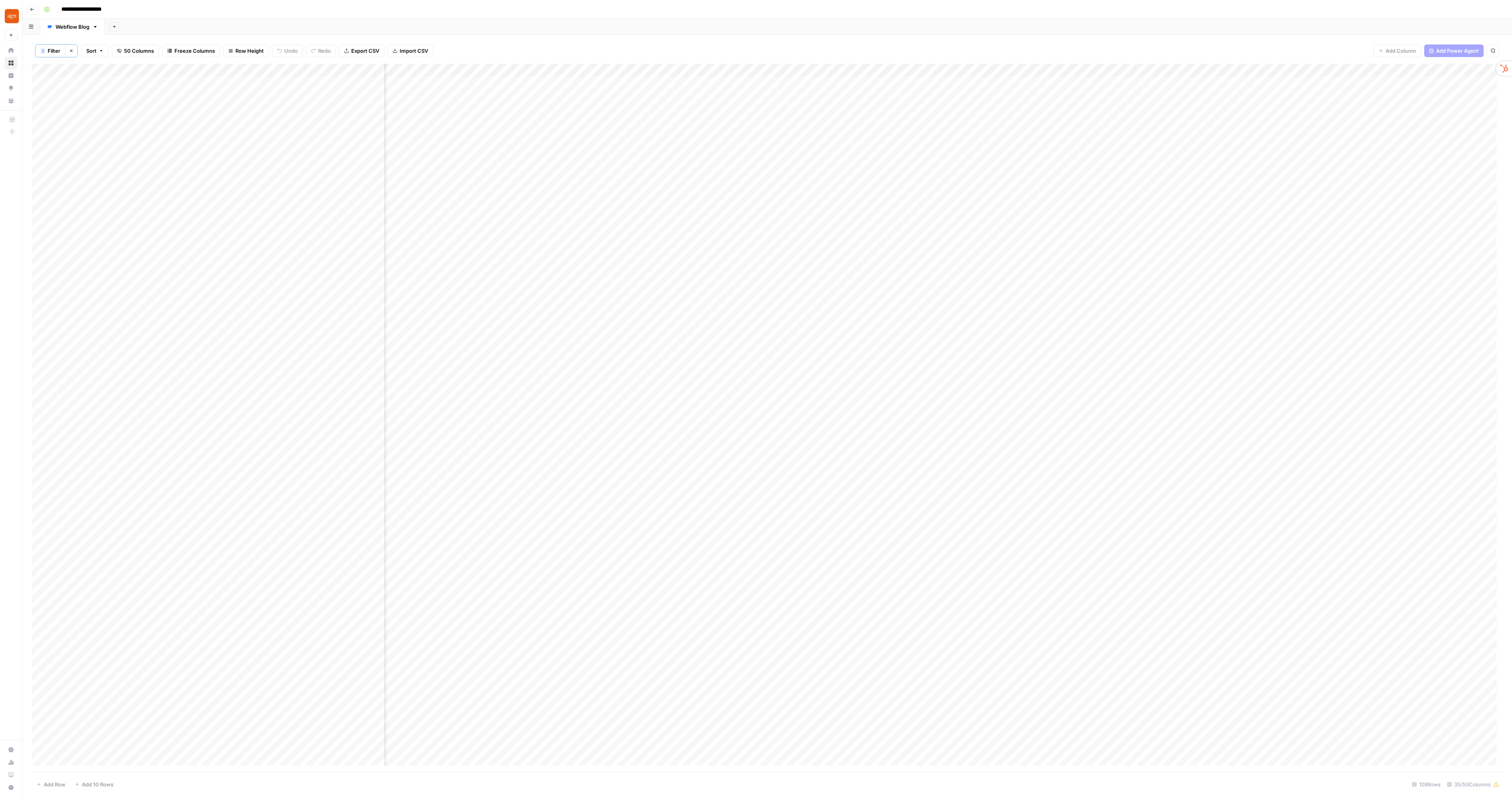
click at [1294, 71] on div "Add Column" at bounding box center [767, 418] width 1471 height 708
click at [1200, 137] on span "Configure Inputs" at bounding box center [1216, 136] width 69 height 8
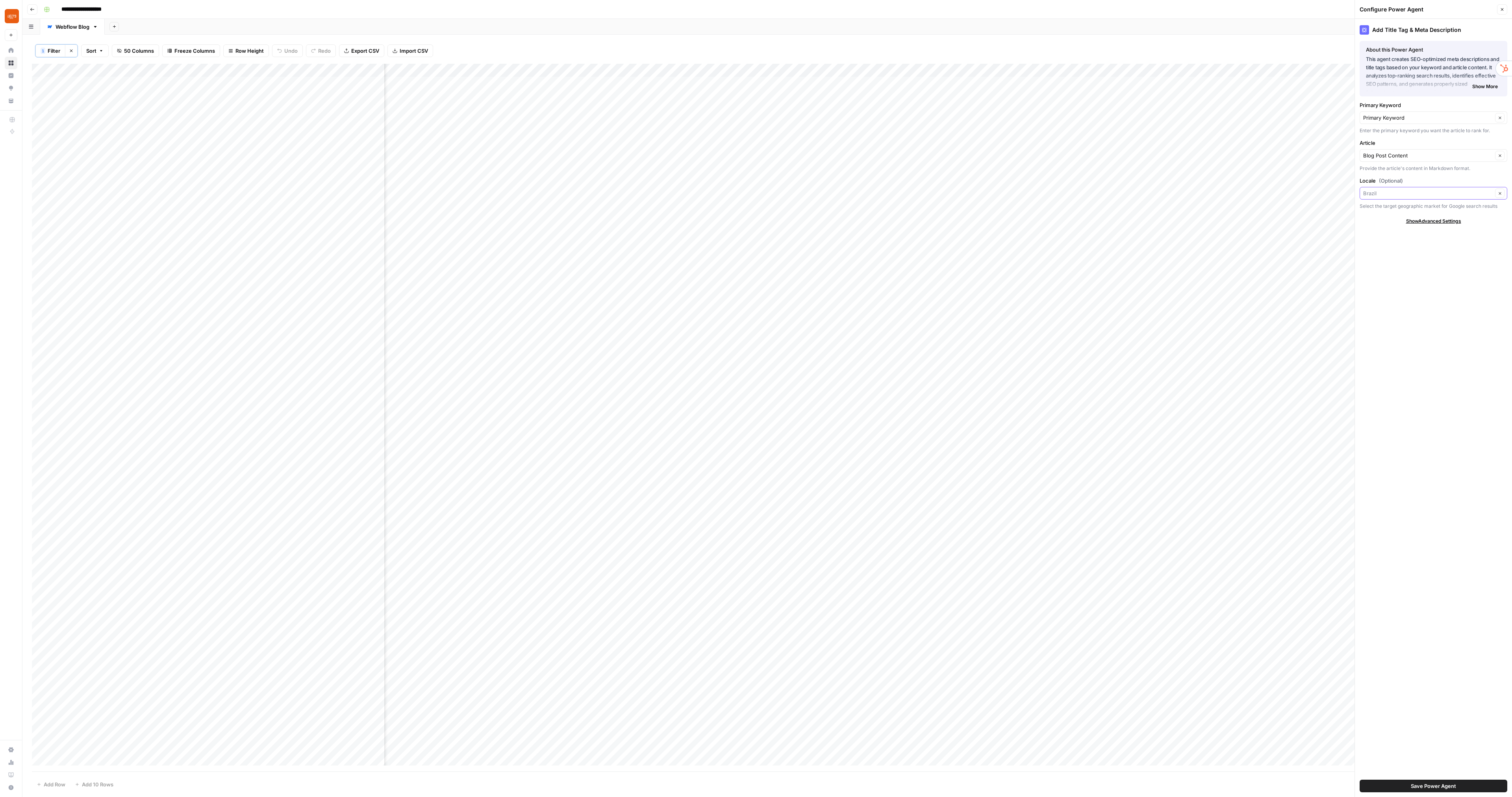
click at [1389, 192] on input "Locale (Optional)" at bounding box center [1427, 193] width 130 height 8
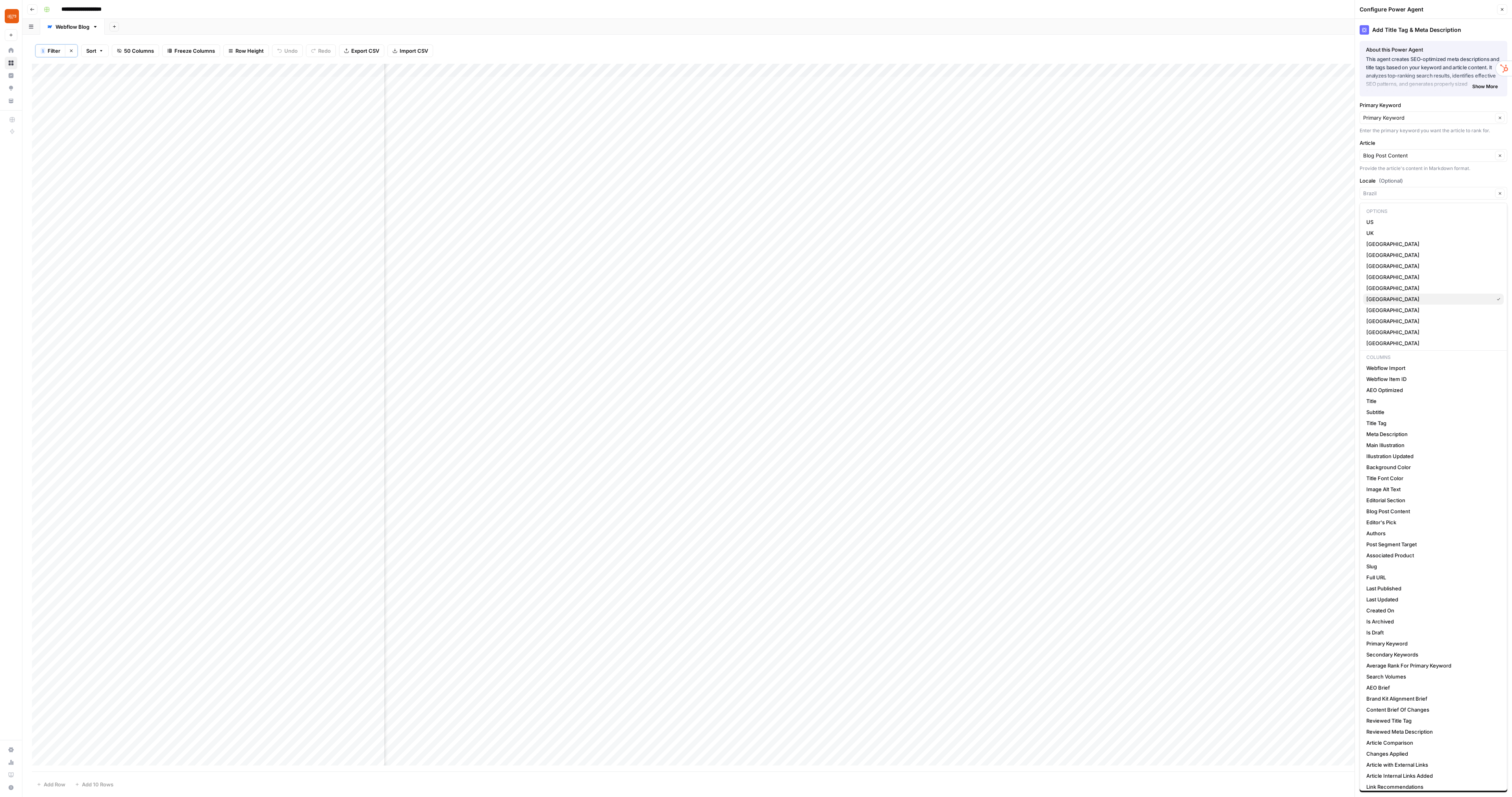
click at [1379, 302] on span "[GEOGRAPHIC_DATA]" at bounding box center [1428, 299] width 124 height 8
type input "[GEOGRAPHIC_DATA]"
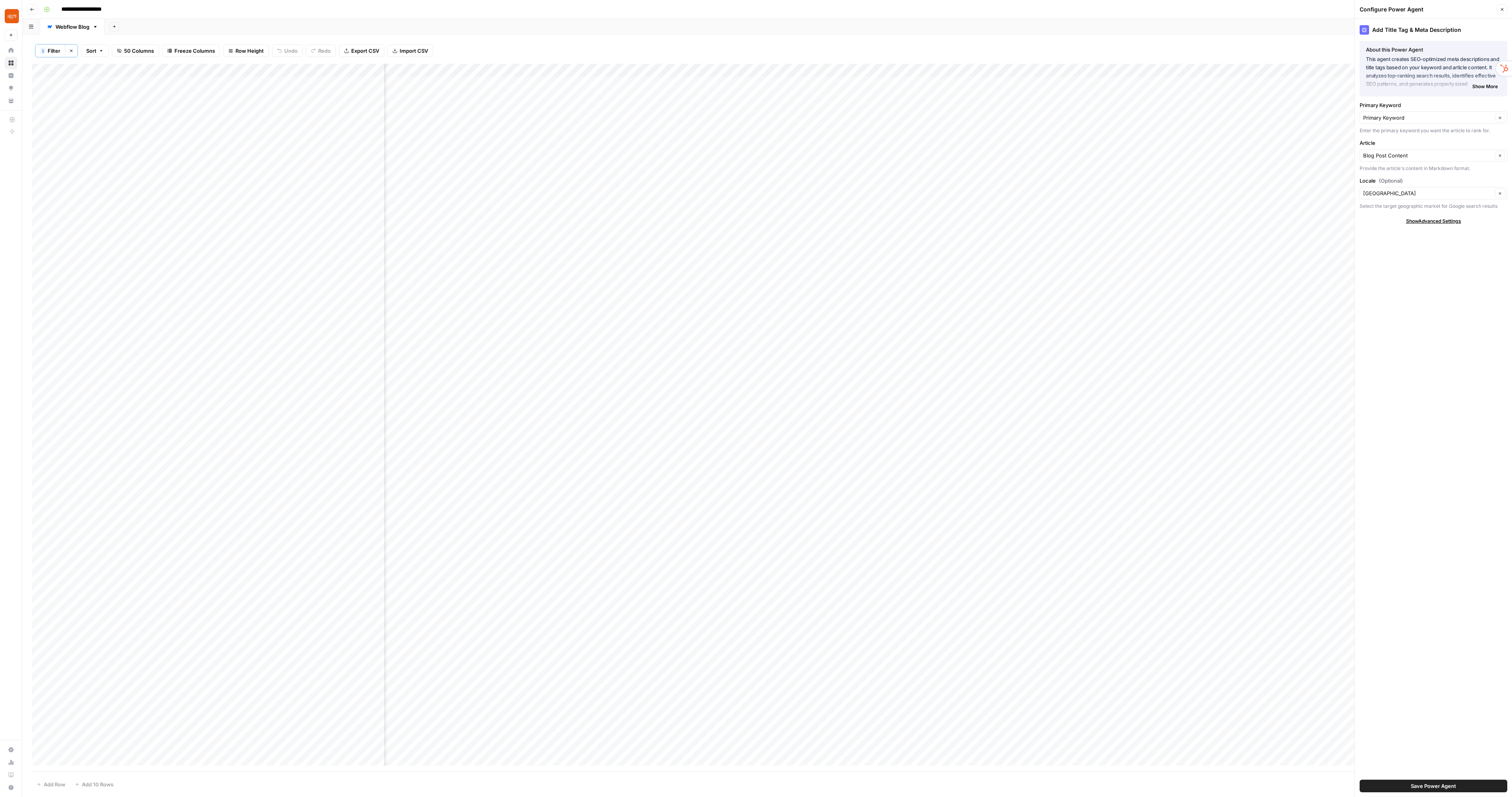
click at [1419, 789] on span "Save Power Agent" at bounding box center [1433, 786] width 45 height 8
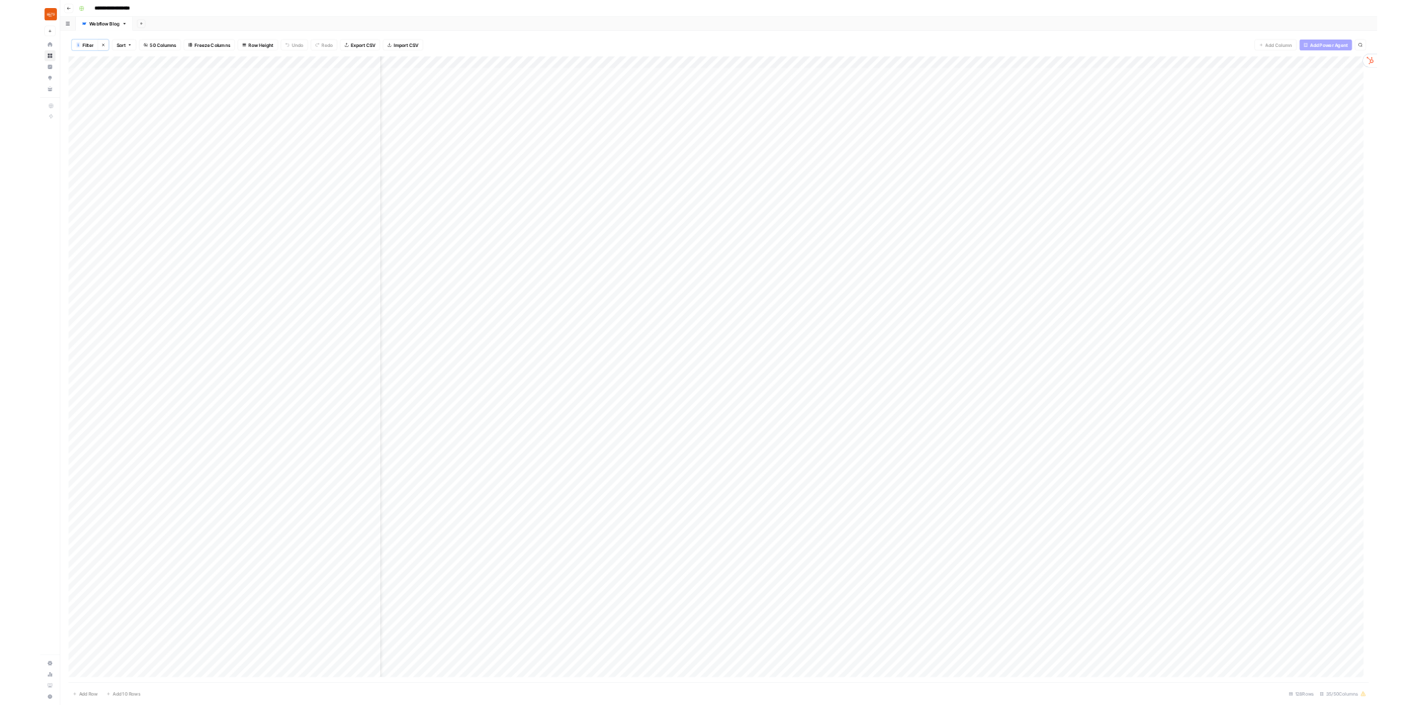
scroll to position [0, 738]
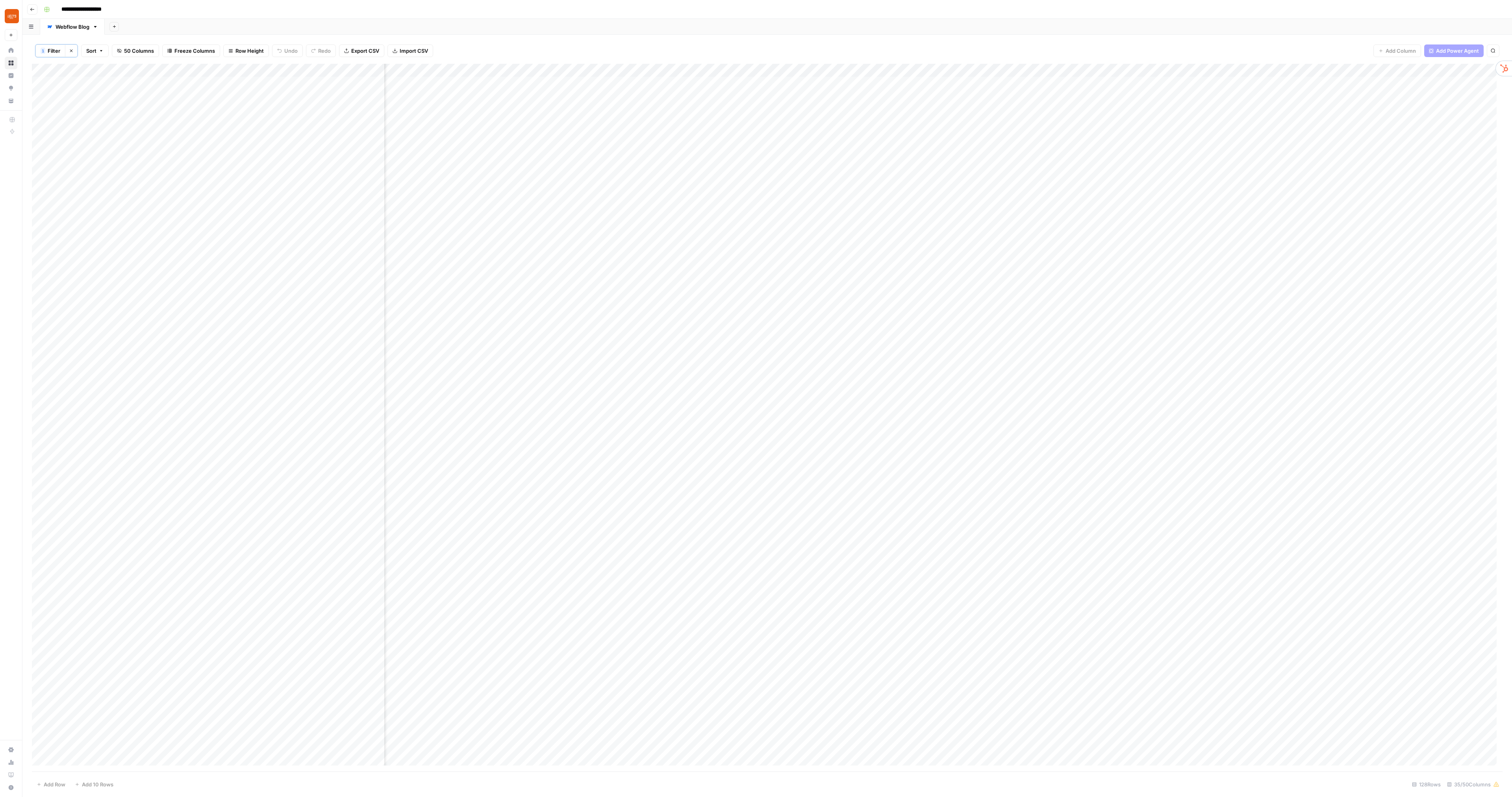
click at [688, 71] on div "Add Column" at bounding box center [767, 418] width 1471 height 708
click at [619, 139] on span "Configure Inputs" at bounding box center [625, 136] width 69 height 8
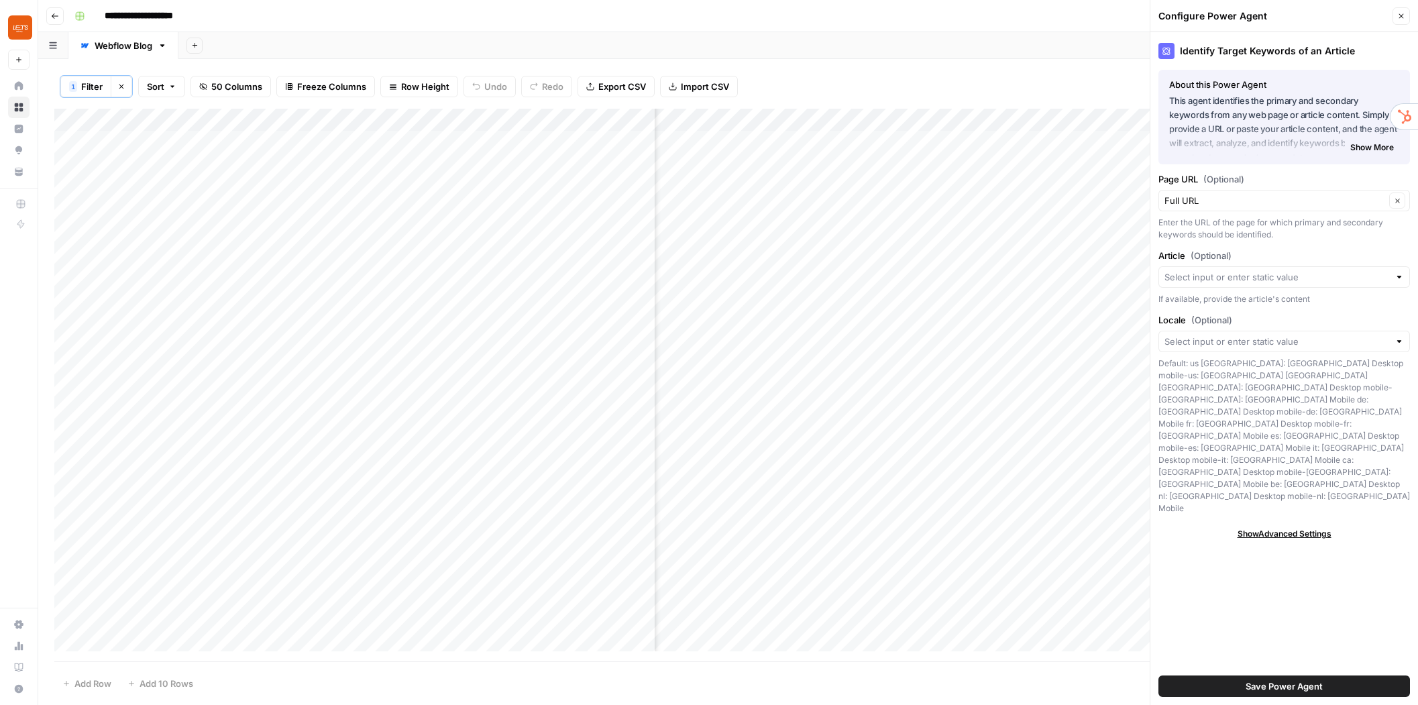
scroll to position [4547, 0]
